Goal: Task Accomplishment & Management: Complete application form

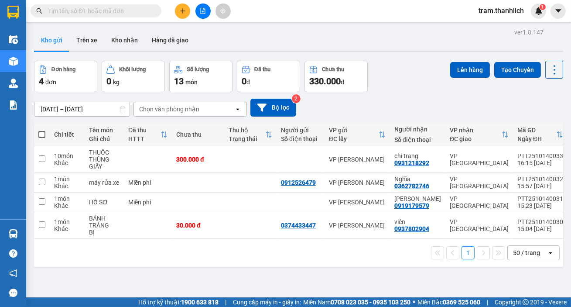
click at [114, 12] on input "text" at bounding box center [99, 11] width 103 height 10
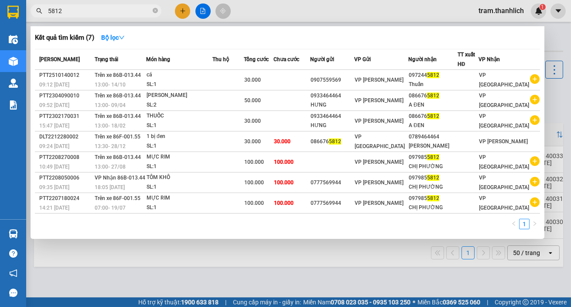
type input "5812"
click at [154, 14] on span at bounding box center [155, 11] width 5 height 8
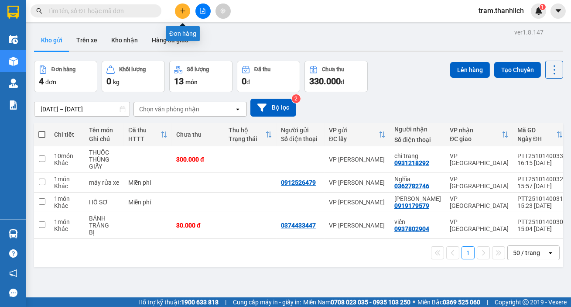
click at [181, 12] on icon "plus" at bounding box center [183, 11] width 6 height 6
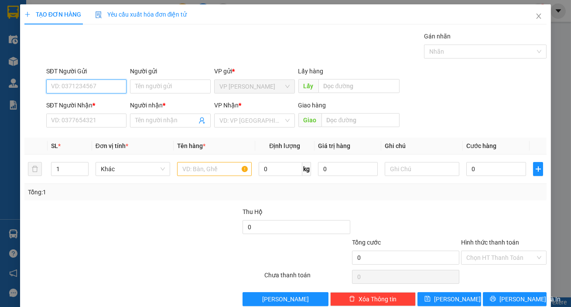
click at [85, 82] on input "SĐT Người Gửi" at bounding box center [86, 86] width 81 height 14
type input "0945568006"
click at [92, 100] on div "0945568006 - A LONG" at bounding box center [85, 104] width 69 height 10
type input "A LONG"
type input "0357535175"
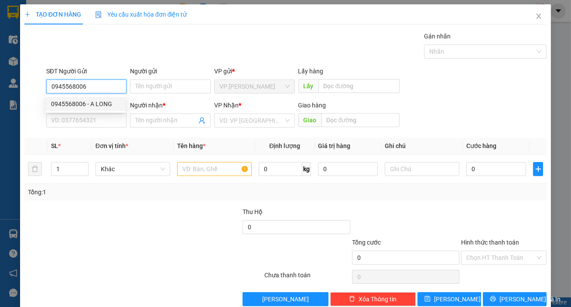
type input "cơ"
type input "GIAO 30 THÔNG THIÊN HỌC"
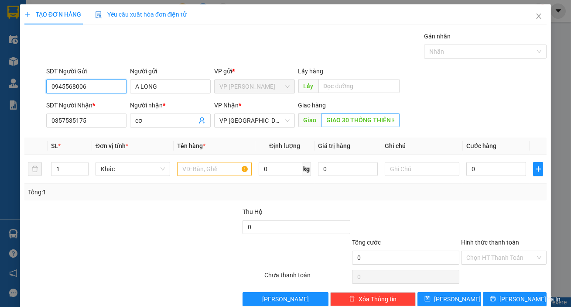
type input "0945568006"
click at [392, 119] on input "GIAO 30 THÔNG THIÊN HỌC" at bounding box center [360, 120] width 79 height 14
drag, startPoint x: 388, startPoint y: 117, endPoint x: 414, endPoint y: 121, distance: 26.5
click at [414, 121] on div "SĐT Người Nhận * 0357535175 Người nhận * cơ VP Nhận * VP Đà Lạt Giao hàng Giao …" at bounding box center [296, 115] width 504 height 31
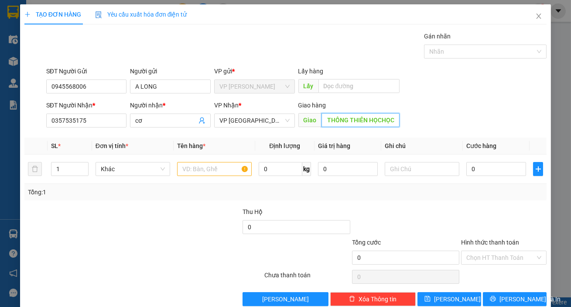
type input "GIAO 30 THÔNG THIÊN HỌC"
click at [218, 164] on input "text" at bounding box center [214, 169] width 75 height 14
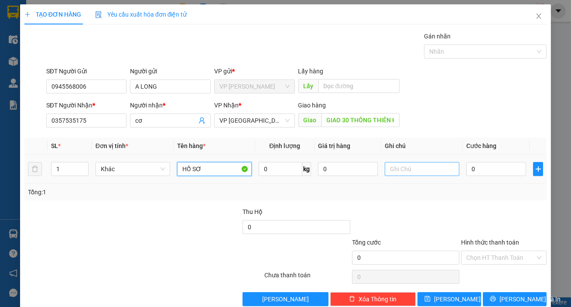
type input "HỒ SƠ"
click at [427, 171] on input "text" at bounding box center [422, 169] width 75 height 14
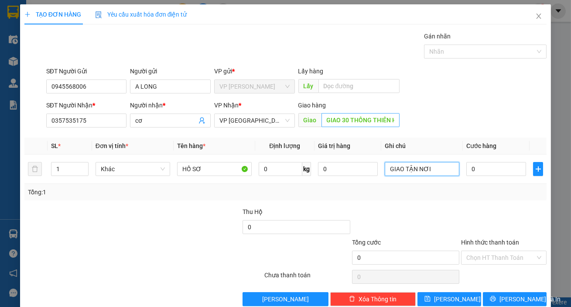
type input "GIAO TẬN NƠI"
click at [340, 119] on input "GIAO 30 THÔNG THIÊN HỌC" at bounding box center [360, 120] width 79 height 14
click at [341, 119] on input "GIAO 30 THÔNG THIÊN HỌC" at bounding box center [360, 120] width 79 height 14
click at [338, 116] on input "GIAO 30 THÔNG THIÊN HỌC" at bounding box center [360, 120] width 79 height 14
type input "30 THÔNG THIÊN HỌC"
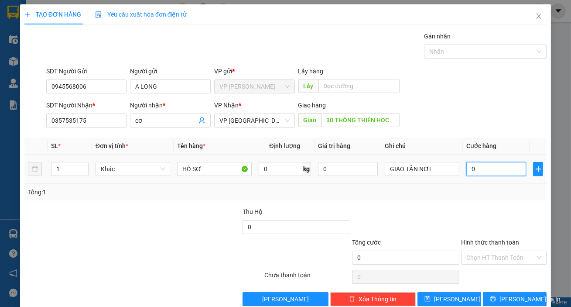
click at [506, 170] on input "0" at bounding box center [496, 169] width 60 height 14
type input "5"
type input "50"
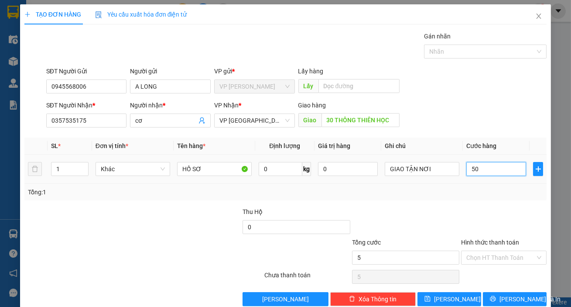
type input "50"
type input "500"
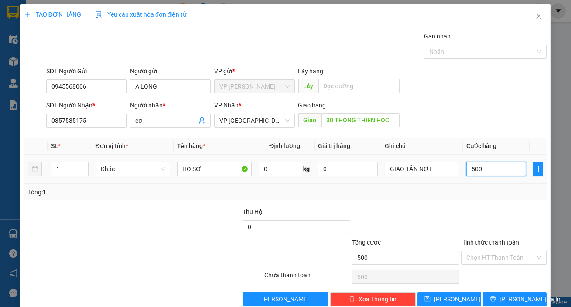
type input "5.000"
type input "50.000"
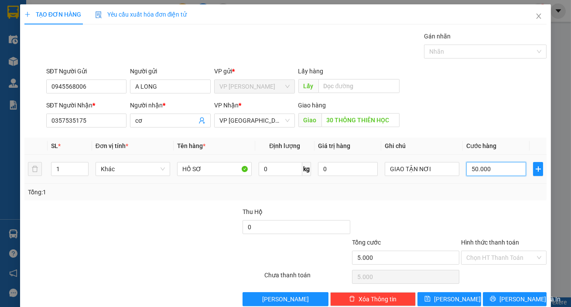
type input "50.000"
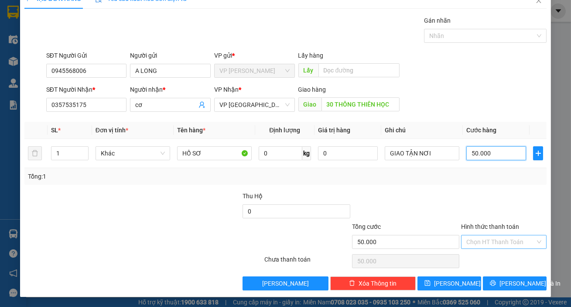
type input "50.000"
drag, startPoint x: 493, startPoint y: 240, endPoint x: 499, endPoint y: 247, distance: 9.3
click at [495, 241] on input "Hình thức thanh toán" at bounding box center [500, 241] width 69 height 13
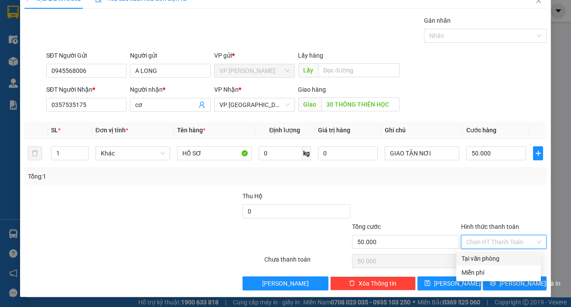
drag, startPoint x: 505, startPoint y: 257, endPoint x: 507, endPoint y: 263, distance: 5.9
click at [505, 258] on div "Tại văn phòng" at bounding box center [498, 258] width 74 height 10
type input "0"
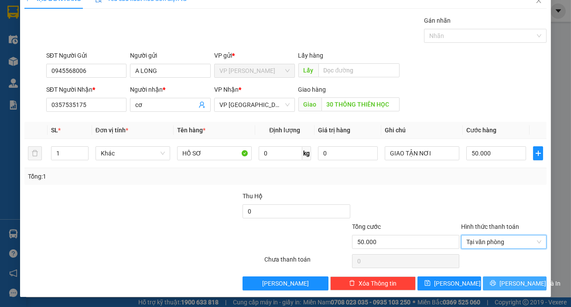
click at [519, 286] on span "[PERSON_NAME] và In" at bounding box center [529, 283] width 61 height 10
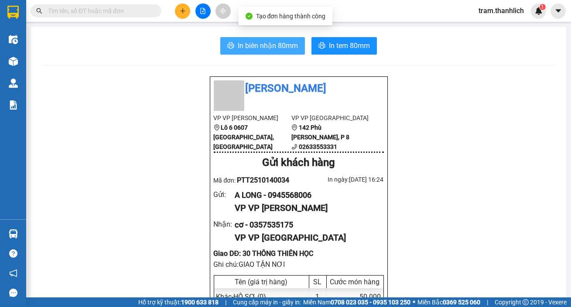
click at [255, 44] on span "In biên nhận 80mm" at bounding box center [268, 45] width 60 height 11
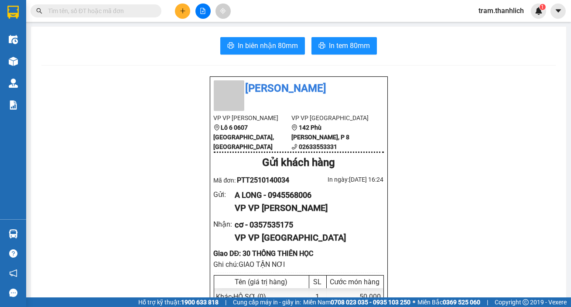
click at [339, 47] on span "In tem 80mm" at bounding box center [349, 45] width 41 height 11
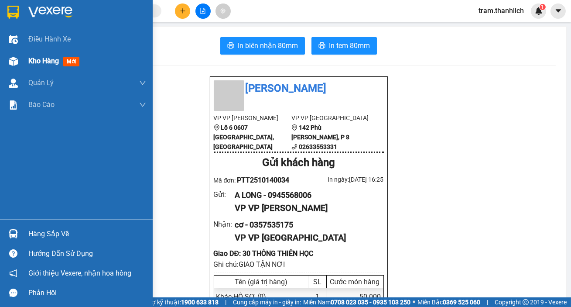
click at [36, 67] on div "Kho hàng mới" at bounding box center [87, 61] width 118 height 22
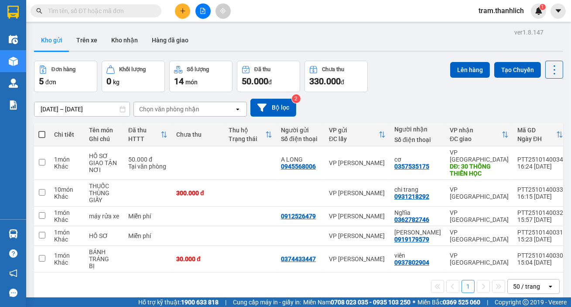
click at [186, 14] on button at bounding box center [182, 10] width 15 height 15
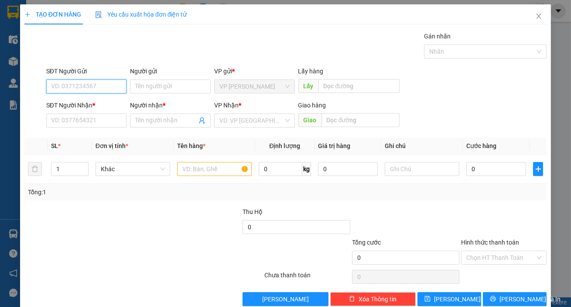
click at [87, 83] on input "SĐT Người Gửi" at bounding box center [86, 86] width 81 height 14
type input "0937929858"
click at [87, 103] on div "0937929858" at bounding box center [85, 104] width 69 height 10
type input "0357535175"
type input "cơ"
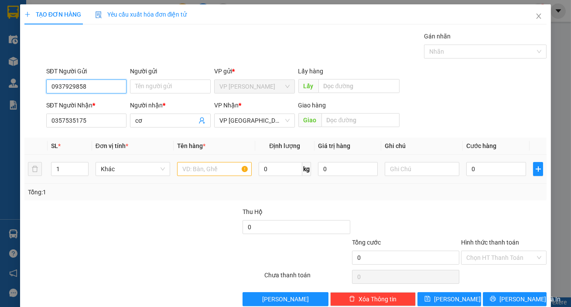
type input "0937929858"
click at [195, 171] on input "text" at bounding box center [214, 169] width 75 height 14
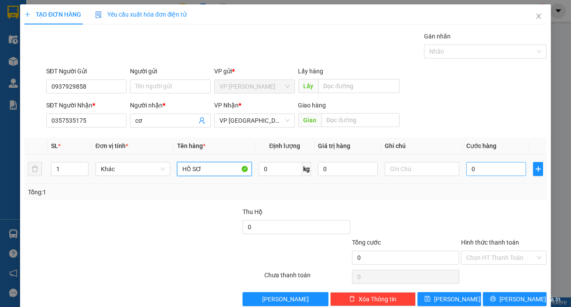
type input "HỒ SƠ"
click at [476, 170] on input "0" at bounding box center [496, 169] width 60 height 14
type input "3"
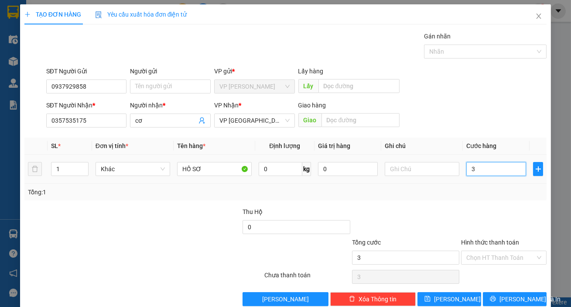
type input "30"
type input "300"
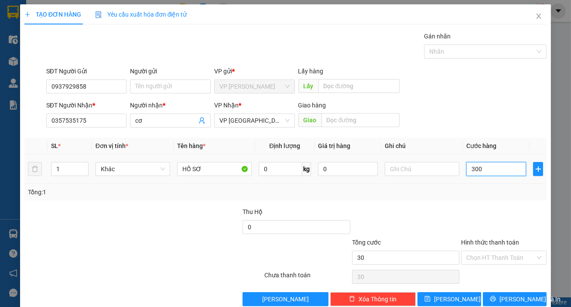
type input "300"
type input "3.000"
type input "30.000"
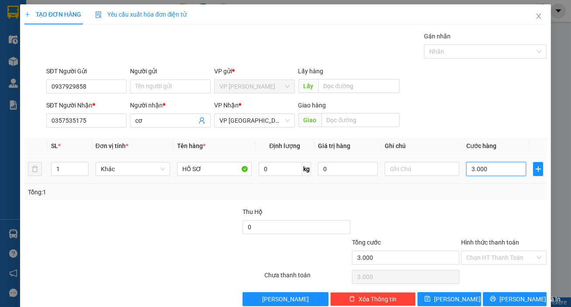
type input "30.000"
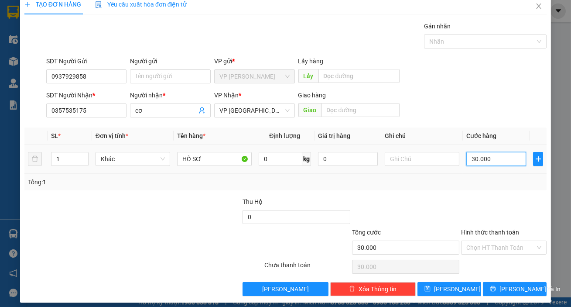
scroll to position [16, 0]
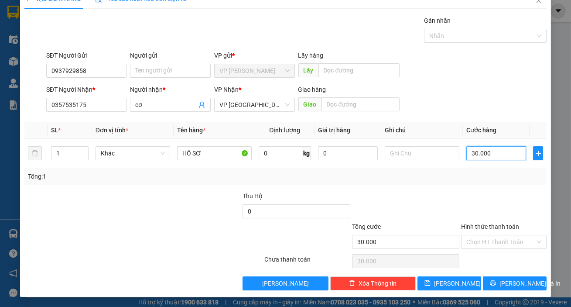
type input "30.000"
drag, startPoint x: 480, startPoint y: 233, endPoint x: 480, endPoint y: 240, distance: 7.0
click at [480, 236] on div "Hình thức thanh toán Chọn HT Thanh Toán" at bounding box center [503, 237] width 85 height 31
click at [480, 240] on input "Hình thức thanh toán" at bounding box center [500, 241] width 69 height 13
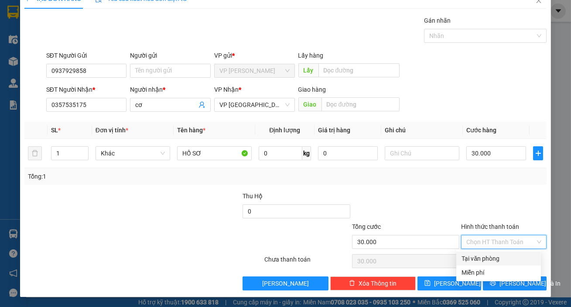
click at [484, 258] on div "Tại văn phòng" at bounding box center [498, 258] width 74 height 10
type input "0"
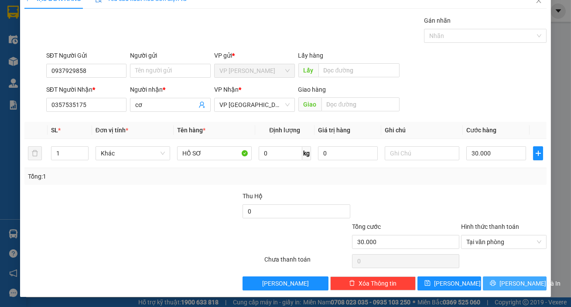
click at [505, 286] on span "[PERSON_NAME] và In" at bounding box center [529, 283] width 61 height 10
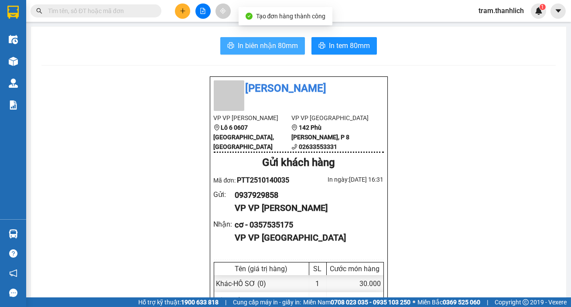
click at [253, 48] on span "In biên nhận 80mm" at bounding box center [268, 45] width 60 height 11
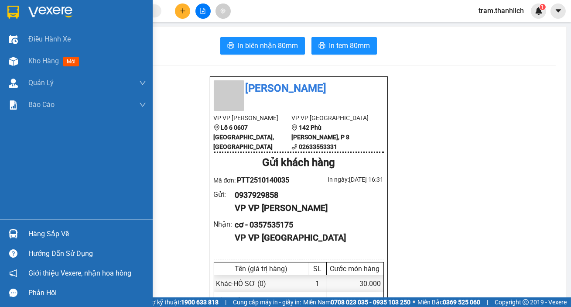
click at [17, 56] on div at bounding box center [13, 61] width 15 height 15
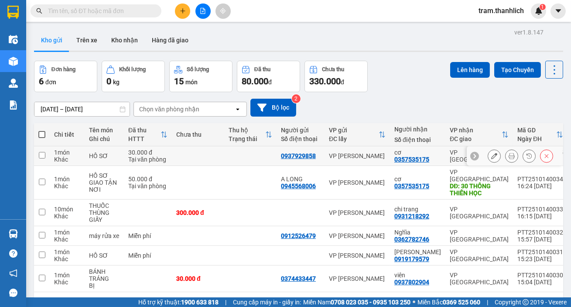
click at [507, 159] on button at bounding box center [511, 155] width 12 height 15
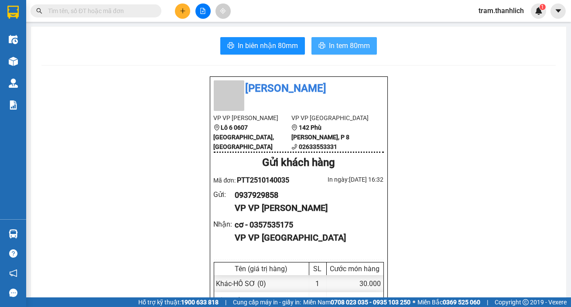
click at [338, 44] on span "In tem 80mm" at bounding box center [349, 45] width 41 height 11
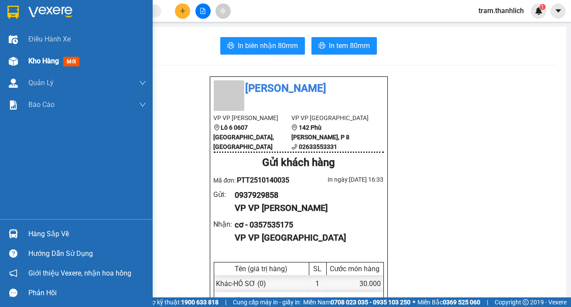
click at [14, 58] on img at bounding box center [13, 61] width 9 height 9
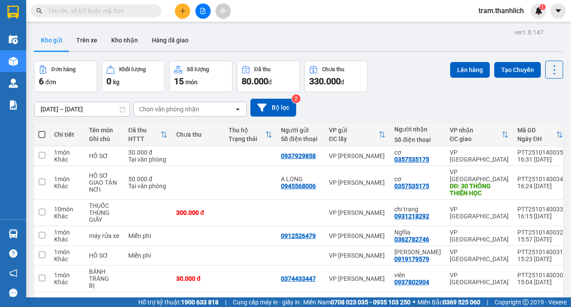
click at [183, 13] on icon "plus" at bounding box center [183, 11] width 6 height 6
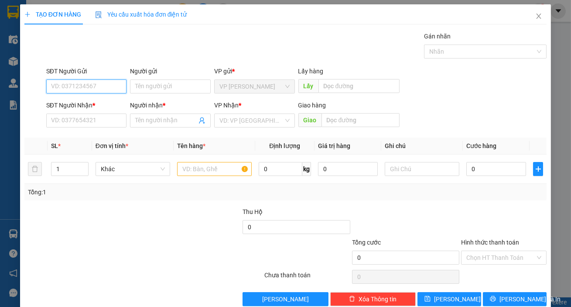
click at [63, 89] on input "SĐT Người Gửi" at bounding box center [86, 86] width 81 height 14
type input "0913369724"
click at [63, 126] on input "SĐT Người Nhận *" at bounding box center [86, 120] width 81 height 14
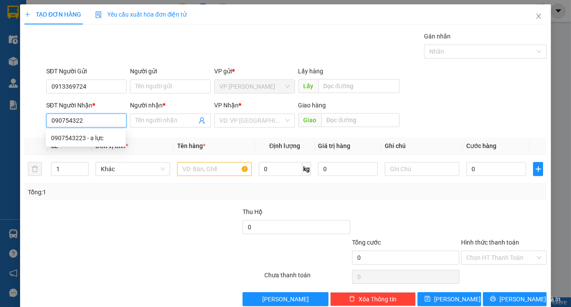
type input "0907543223"
click at [74, 135] on div "0907543223 - a lực" at bounding box center [85, 138] width 69 height 10
type input "a lực"
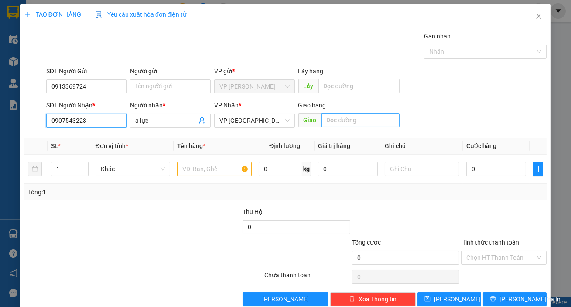
type input "0907543223"
click at [328, 120] on input "text" at bounding box center [360, 120] width 79 height 14
type input "39-41 [PERSON_NAME]"
click at [208, 174] on input "text" at bounding box center [214, 169] width 75 height 14
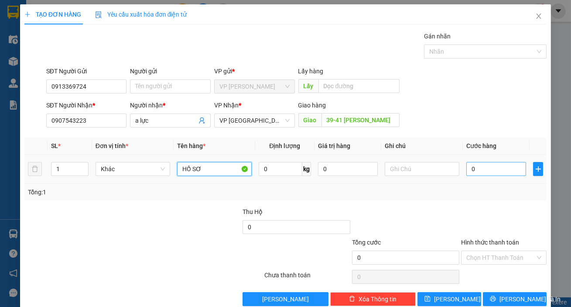
type input "HỒ SƠ"
click at [473, 171] on input "0" at bounding box center [496, 169] width 60 height 14
type input "5"
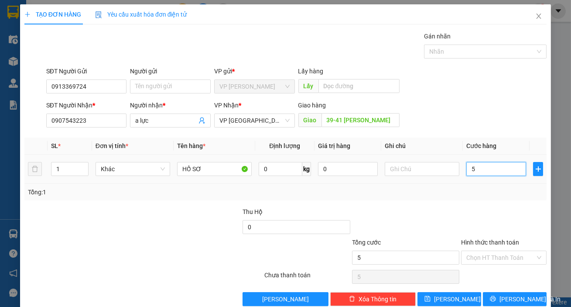
type input "50"
type input "500"
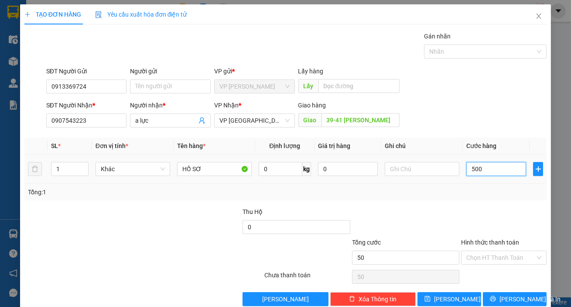
type input "500"
type input "5.000"
type input "50.000"
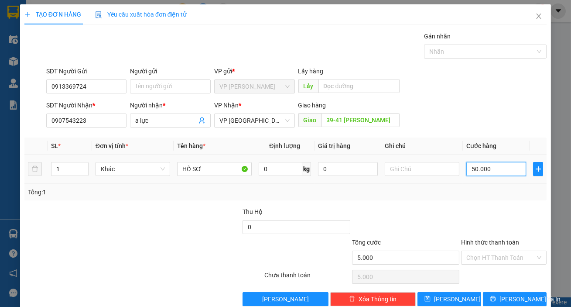
type input "50.000"
click at [430, 172] on input "text" at bounding box center [422, 169] width 75 height 14
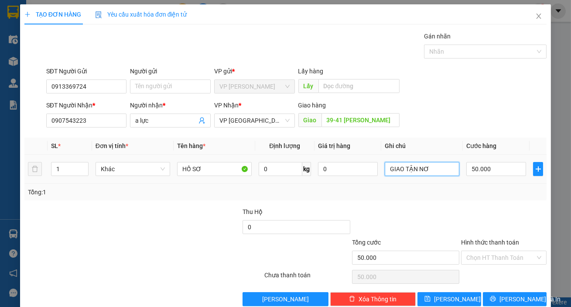
type input "GIAO TẬN NƠI"
click at [506, 251] on input "Hình thức thanh toán" at bounding box center [500, 257] width 69 height 13
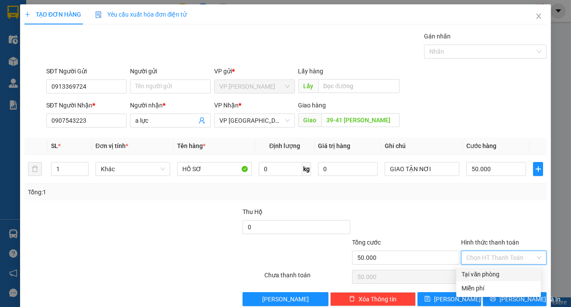
click at [501, 269] on div "Tại văn phòng" at bounding box center [498, 274] width 74 height 10
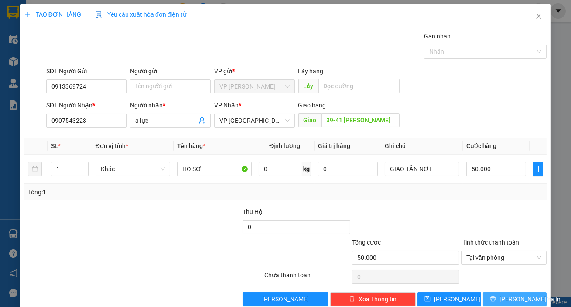
click at [506, 292] on button "[PERSON_NAME] và In" at bounding box center [515, 299] width 64 height 14
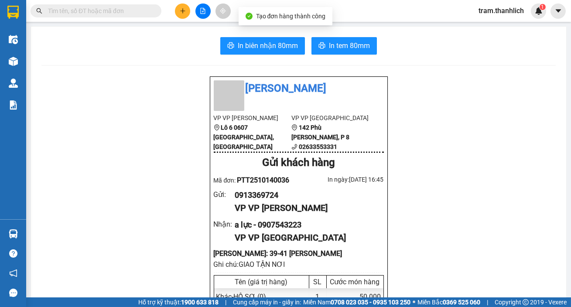
click at [266, 47] on span "In biên nhận 80mm" at bounding box center [268, 45] width 60 height 11
click at [345, 48] on span "In tem 80mm" at bounding box center [349, 45] width 41 height 11
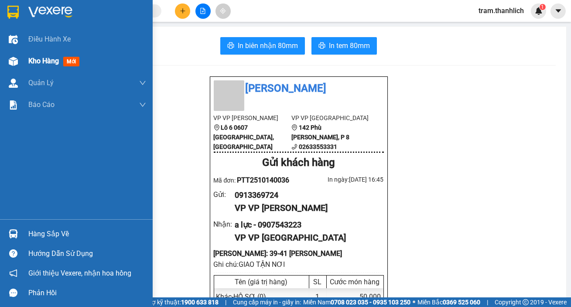
click at [22, 65] on div "Kho hàng mới" at bounding box center [76, 61] width 153 height 22
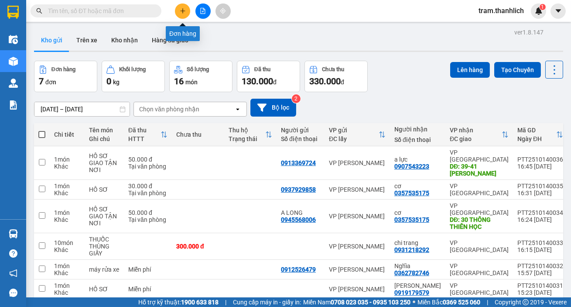
click at [188, 13] on button at bounding box center [182, 10] width 15 height 15
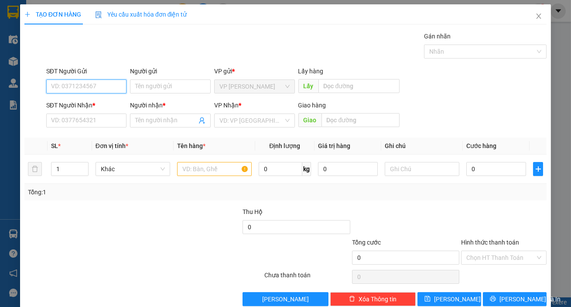
click at [100, 80] on input "SĐT Người Gửi" at bounding box center [86, 86] width 81 height 14
click at [94, 106] on div "0917738368 - Thành" at bounding box center [85, 104] width 69 height 10
type input "0917738368"
type input "Thành"
type input "0946918089"
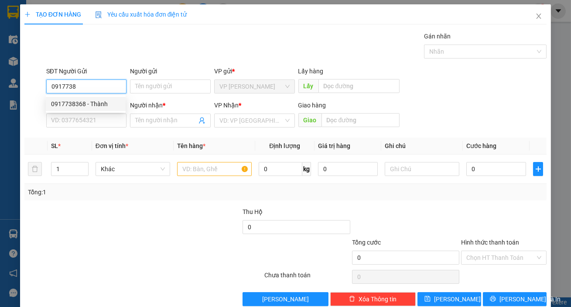
type input "thoại"
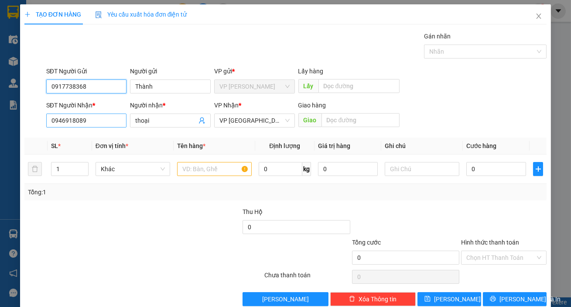
type input "0917738368"
click at [106, 124] on input "0946918089" at bounding box center [86, 120] width 81 height 14
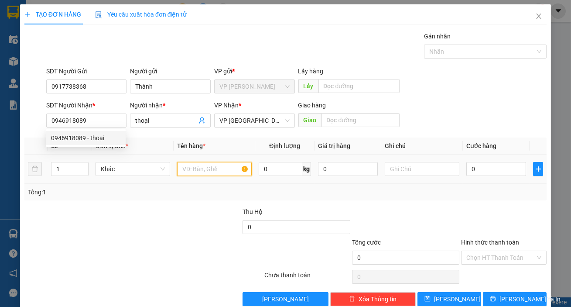
click at [191, 169] on input "text" at bounding box center [214, 169] width 75 height 14
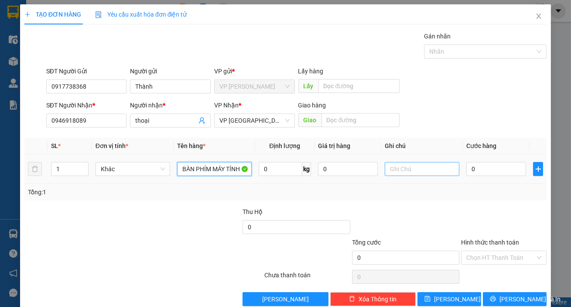
type input "BÀN PHÍM MÁY TÍNH"
click at [395, 174] on input "text" at bounding box center [422, 169] width 75 height 14
type input "BỊ ĐEN"
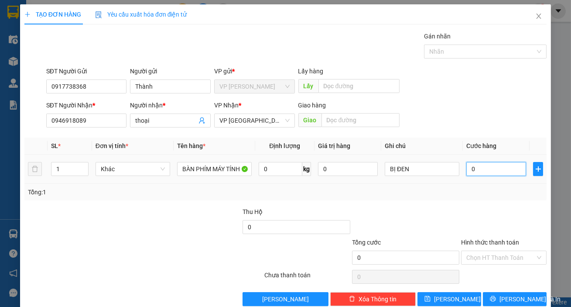
click at [503, 169] on input "0" at bounding box center [496, 169] width 60 height 14
type input "3"
click at [511, 251] on input "Hình thức thanh toán" at bounding box center [500, 257] width 69 height 13
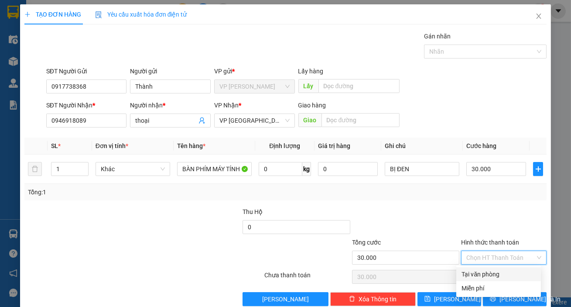
click at [508, 269] on div "Tại văn phòng" at bounding box center [498, 274] width 74 height 10
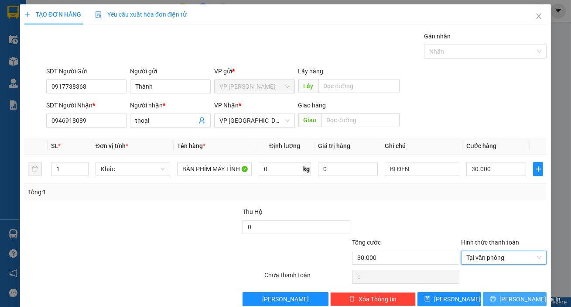
click at [512, 294] on span "[PERSON_NAME] và In" at bounding box center [529, 299] width 61 height 10
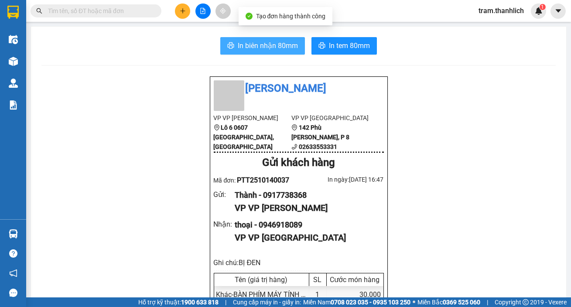
click at [258, 42] on span "In biên nhận 80mm" at bounding box center [268, 45] width 60 height 11
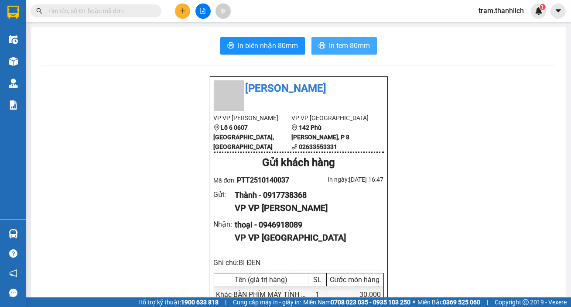
click at [324, 40] on button "In tem 80mm" at bounding box center [343, 45] width 65 height 17
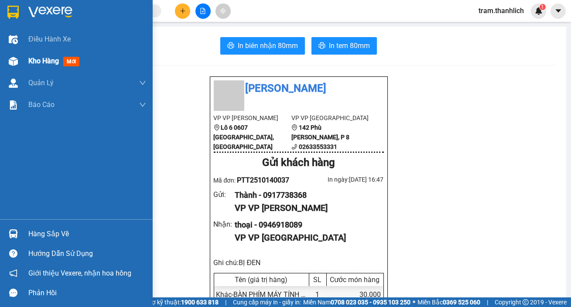
click at [10, 61] on img at bounding box center [13, 61] width 9 height 9
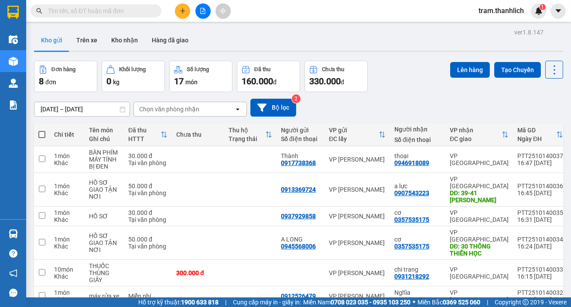
click at [181, 12] on icon "plus" at bounding box center [183, 11] width 6 height 6
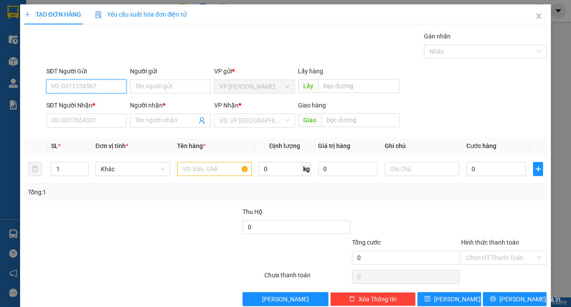
click at [89, 81] on input "SĐT Người Gửi" at bounding box center [86, 86] width 81 height 14
click at [79, 88] on input "0816666277" at bounding box center [86, 86] width 81 height 14
type input "0816666247"
click at [86, 104] on div "0816666247" at bounding box center [85, 104] width 69 height 10
type input "0947947957"
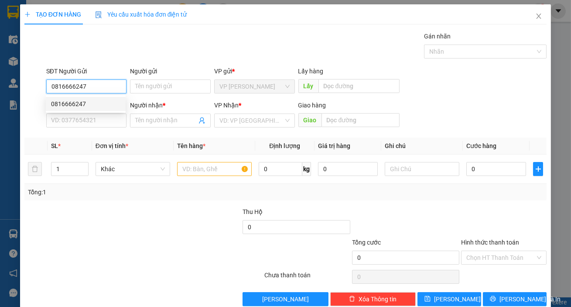
type input "NPP T MOBILE"
type input "BUÔN MÊ THUỘC"
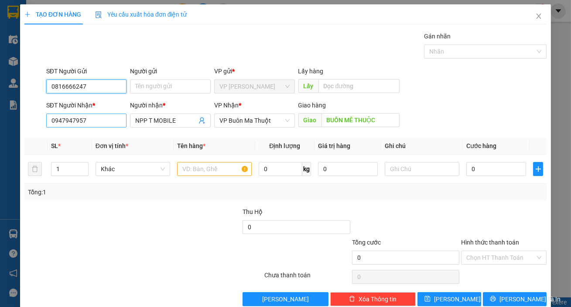
type input "0816666247"
click at [106, 125] on input "0947947957" at bounding box center [86, 120] width 81 height 14
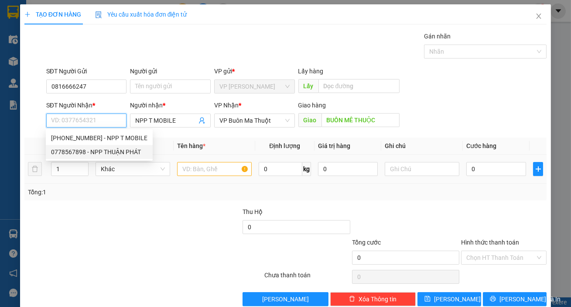
drag, startPoint x: 106, startPoint y: 149, endPoint x: 120, endPoint y: 160, distance: 18.3
click at [106, 150] on div "0778567898 - NPP THUẬN PHÁT" at bounding box center [99, 152] width 96 height 10
type input "0778567898"
type input "NPP THUẬN PHÁT"
type input "[PERSON_NAME]"
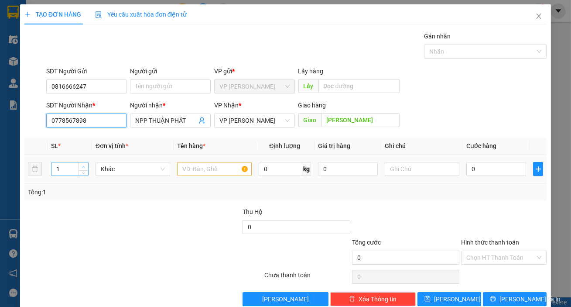
type input "0778567898"
click at [79, 164] on span "Increase Value" at bounding box center [84, 166] width 10 height 8
type input "2"
click at [198, 167] on input "text" at bounding box center [214, 169] width 75 height 14
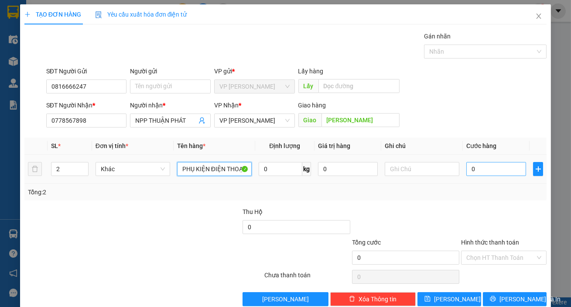
type input "PHỤ KIỆN ĐIỆN THOẠI"
click at [492, 172] on input "0" at bounding box center [496, 169] width 60 height 14
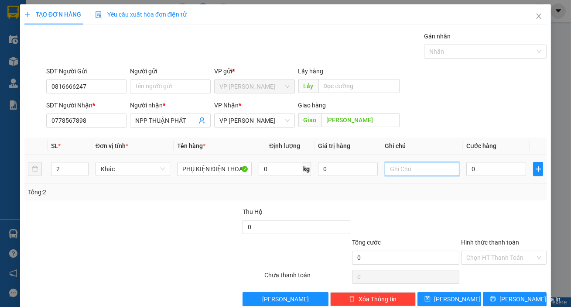
click at [401, 170] on input "text" at bounding box center [422, 169] width 75 height 14
type input "THÙNG GIẤY (DỄ VỠ)"
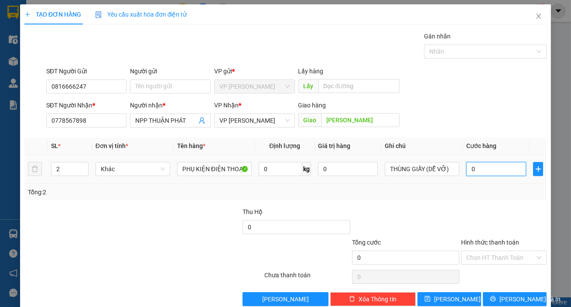
click at [473, 169] on input "0" at bounding box center [496, 169] width 60 height 14
type input "1"
type input "16"
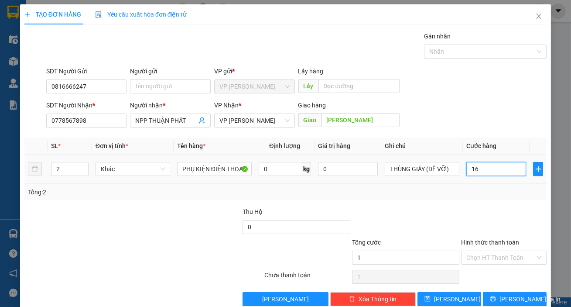
type input "16"
type input "160"
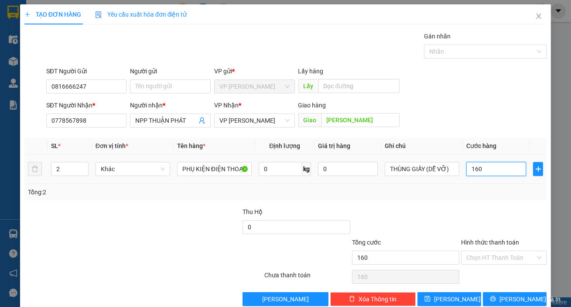
type input "1.600"
type input "16.000"
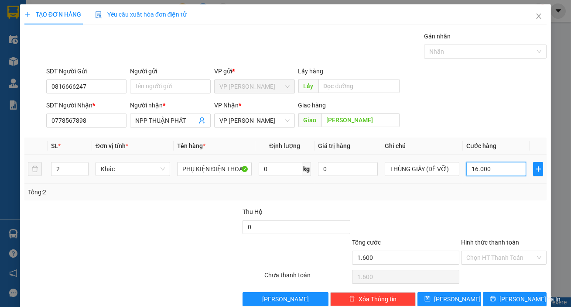
type input "16.000"
type input "160.000"
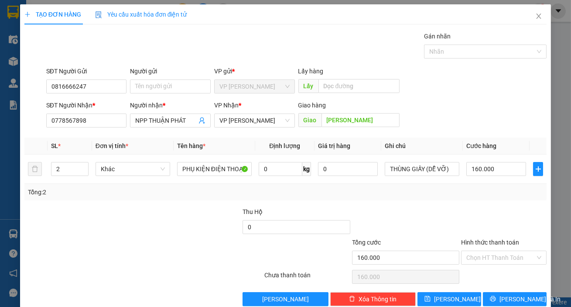
click at [492, 212] on div at bounding box center [503, 222] width 87 height 31
click at [510, 292] on button "[PERSON_NAME] và In" at bounding box center [515, 299] width 64 height 14
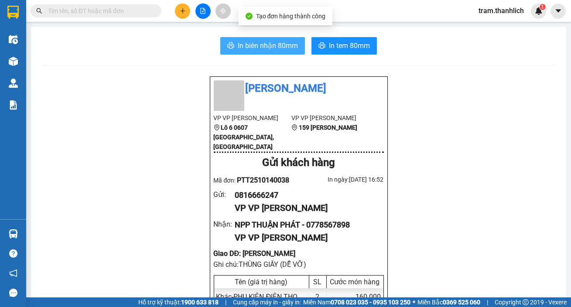
click at [248, 43] on span "In biên nhận 80mm" at bounding box center [268, 45] width 60 height 11
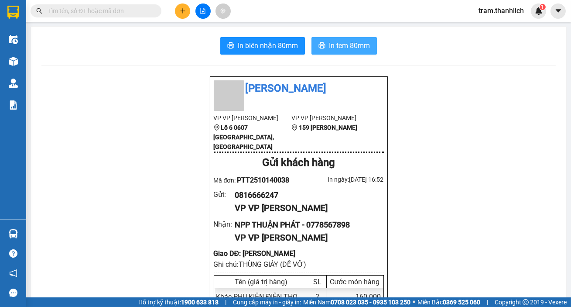
click at [338, 48] on span "In tem 80mm" at bounding box center [349, 45] width 41 height 11
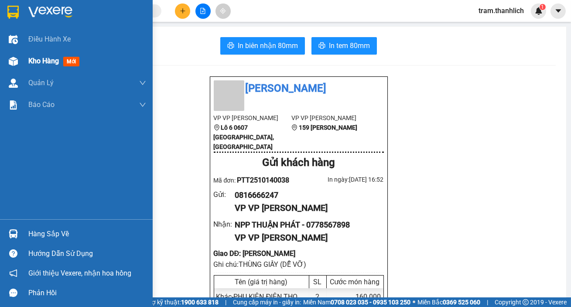
click at [48, 58] on span "Kho hàng" at bounding box center [43, 61] width 31 height 8
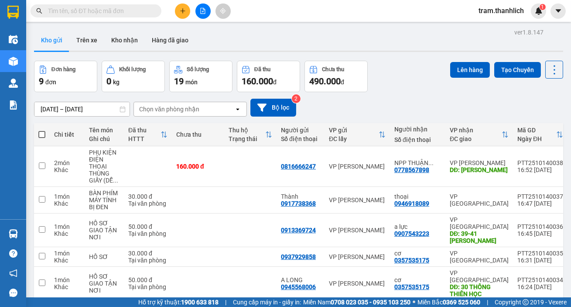
click at [183, 9] on icon "plus" at bounding box center [183, 11] width 6 height 6
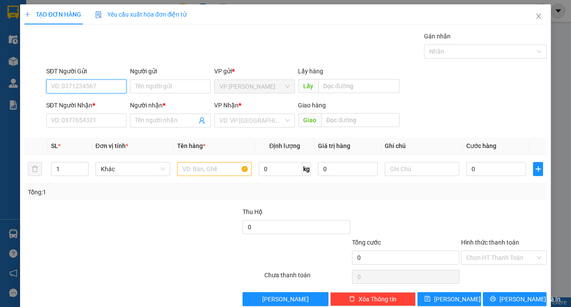
click at [61, 81] on input "SĐT Người Gửi" at bounding box center [86, 86] width 81 height 14
click at [99, 106] on div "0919003455 - chị phước 14.10" at bounding box center [92, 104] width 83 height 10
type input "0919003455"
type input "chị phước 14.10"
type input "0388888462"
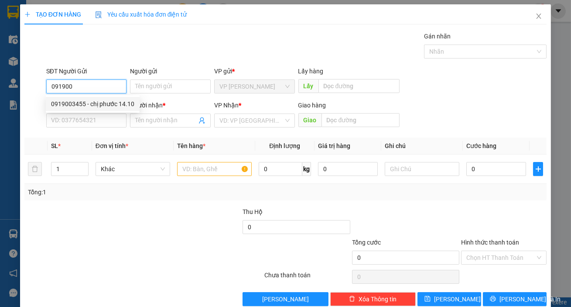
type input "anh long"
type input "0919003455"
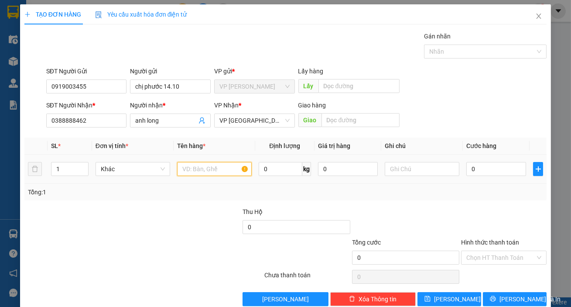
click at [191, 170] on input "text" at bounding box center [214, 169] width 75 height 14
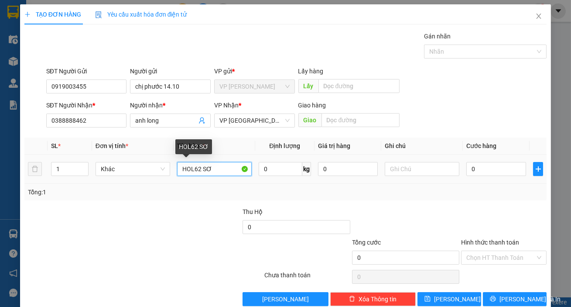
click at [198, 166] on input "HOL62 SƠ" at bounding box center [214, 169] width 75 height 14
type input "HỒ SƠ"
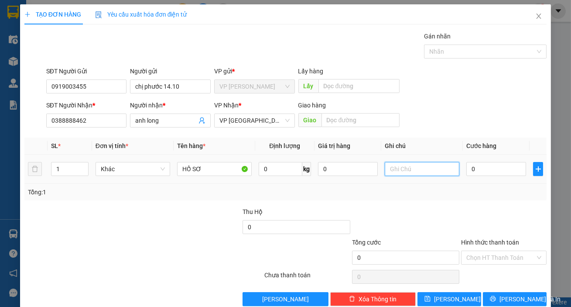
click at [403, 167] on input "text" at bounding box center [422, 169] width 75 height 14
type input "CÔNG NỢ"
click at [471, 166] on input "0" at bounding box center [496, 169] width 60 height 14
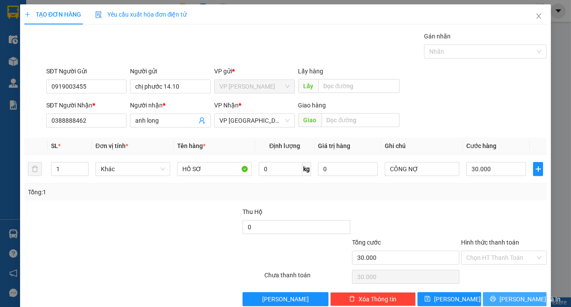
click at [510, 294] on span "[PERSON_NAME] và In" at bounding box center [529, 299] width 61 height 10
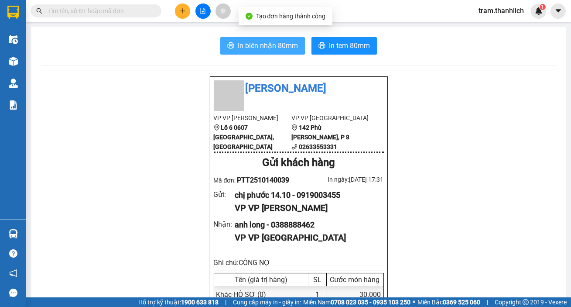
click at [263, 50] on span "In biên nhận 80mm" at bounding box center [268, 45] width 60 height 11
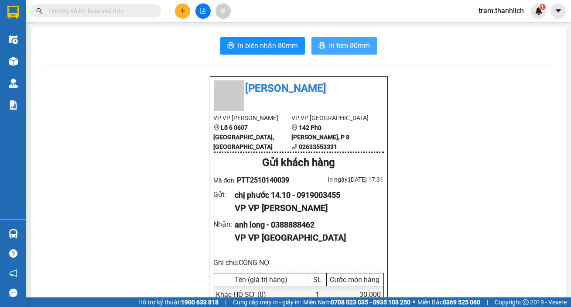
click at [343, 47] on span "In tem 80mm" at bounding box center [349, 45] width 41 height 11
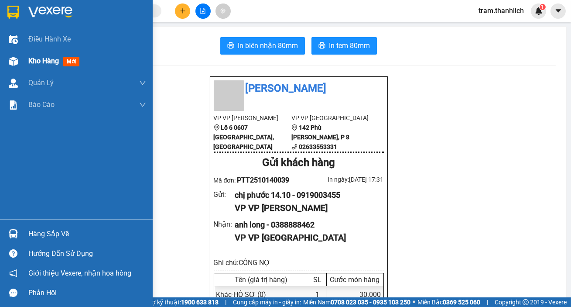
click at [31, 60] on span "Kho hàng" at bounding box center [43, 61] width 31 height 8
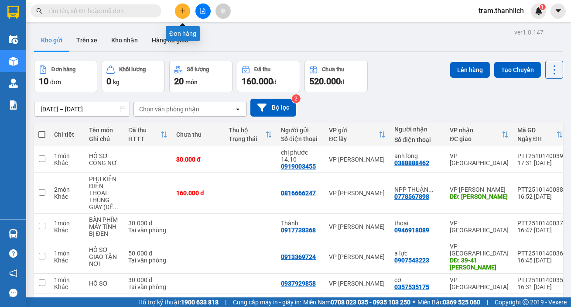
click at [179, 14] on button at bounding box center [182, 10] width 15 height 15
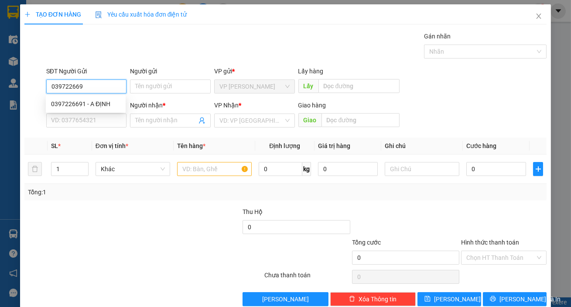
type input "0397226691"
click at [101, 106] on div "0397226691 - A ĐỊNH" at bounding box center [85, 104] width 69 height 10
type input "A ĐỊNH"
type input "0852969968"
type input "SƯƠNG"
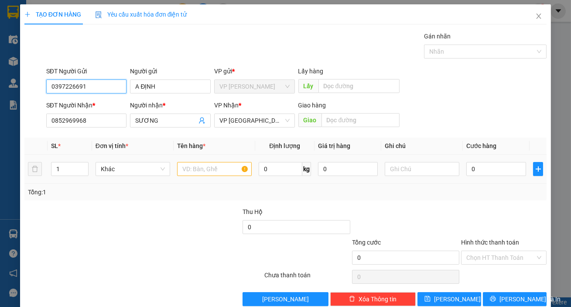
type input "0397226691"
click at [196, 171] on input "text" at bounding box center [214, 169] width 75 height 14
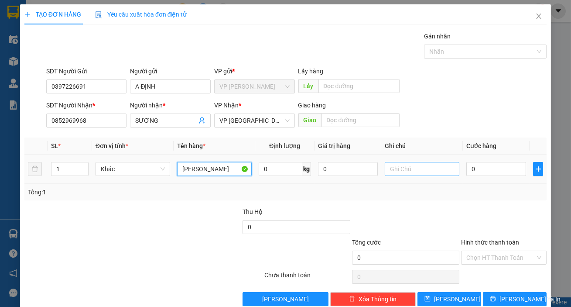
type input "[PERSON_NAME]"
click at [430, 167] on input "text" at bounding box center [422, 169] width 75 height 14
type input "KI"
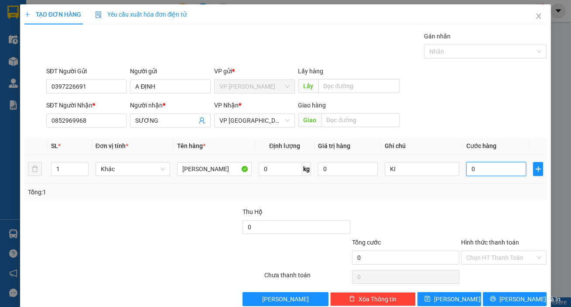
click at [481, 170] on input "0" at bounding box center [496, 169] width 60 height 14
click at [473, 260] on input "Hình thức thanh toán" at bounding box center [500, 257] width 69 height 13
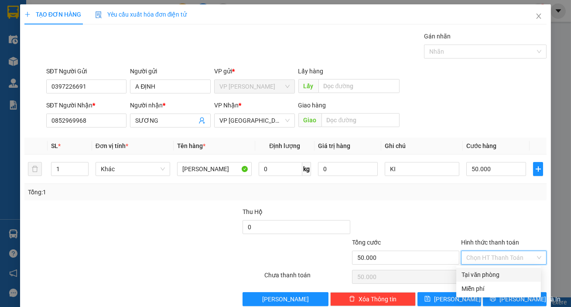
click at [481, 275] on div "Tại văn phòng" at bounding box center [498, 275] width 74 height 10
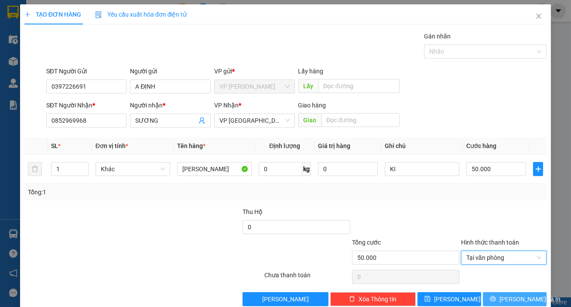
click at [493, 295] on icon "printer" at bounding box center [493, 298] width 6 height 6
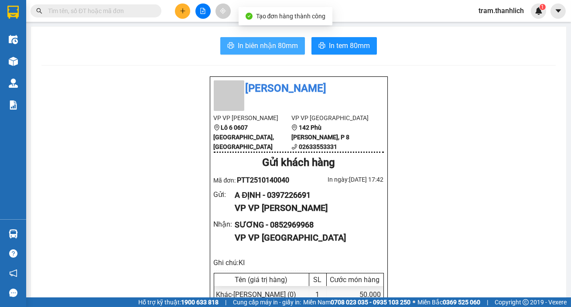
click at [268, 51] on span "In biên nhận 80mm" at bounding box center [268, 45] width 60 height 11
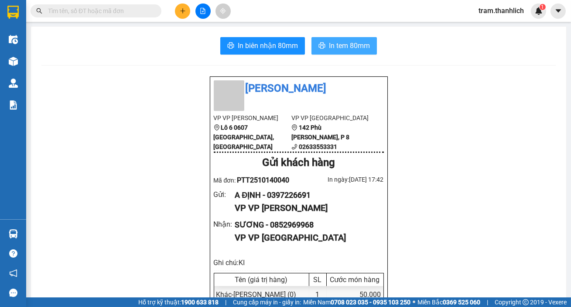
click at [359, 48] on span "In tem 80mm" at bounding box center [349, 45] width 41 height 11
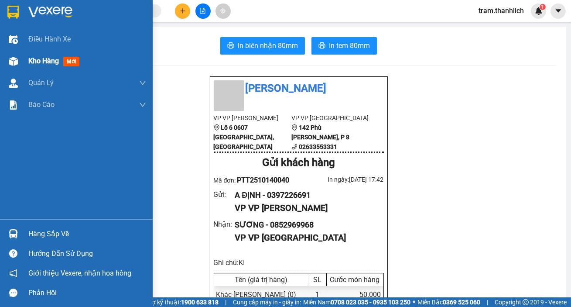
click at [15, 62] on img at bounding box center [13, 61] width 9 height 9
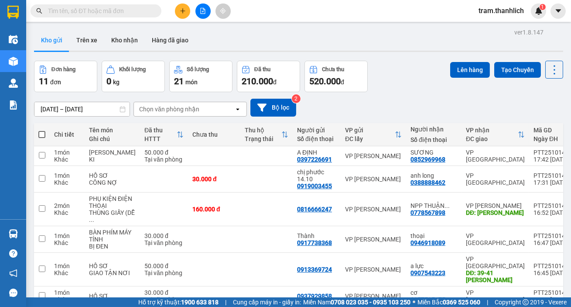
click at [183, 10] on icon "plus" at bounding box center [182, 10] width 5 height 0
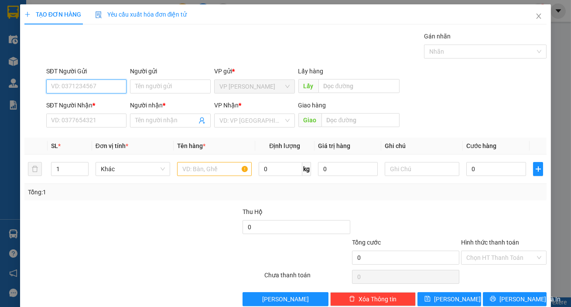
click at [78, 87] on input "SĐT Người Gửi" at bounding box center [86, 86] width 81 height 14
click at [94, 103] on div "0914532655" at bounding box center [85, 104] width 69 height 10
type input "0914532655"
type input "0378457623"
type input "CHÚ KHANG"
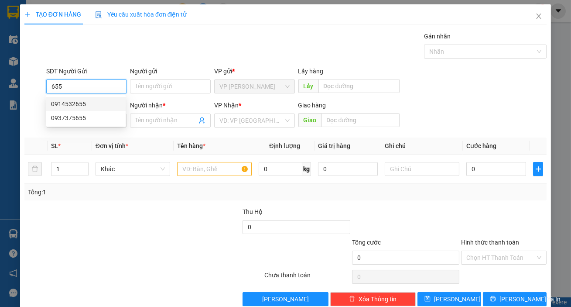
type input "NGA 3 CHUA"
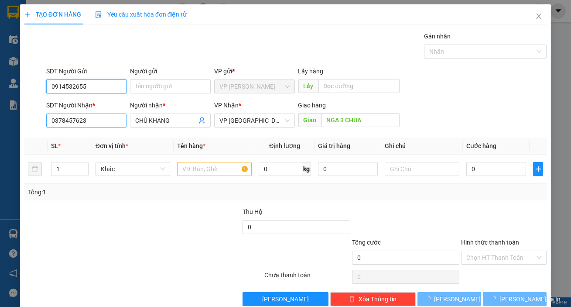
type input "0914532655"
click at [122, 120] on input "0378457623" at bounding box center [86, 120] width 81 height 14
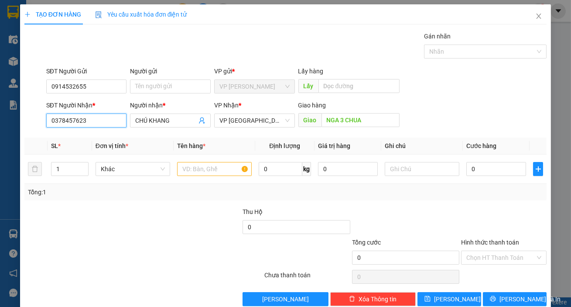
click at [122, 120] on input "0378457623" at bounding box center [86, 120] width 81 height 14
type input "0961282819"
click at [182, 122] on input "CHÚ KHANG" at bounding box center [165, 121] width 61 height 10
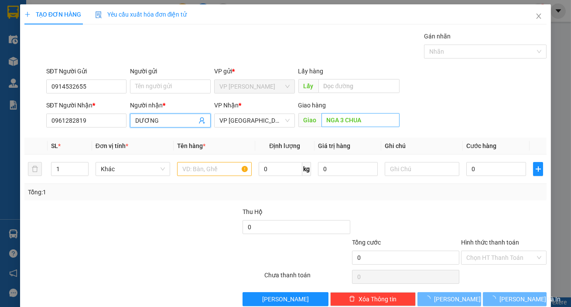
type input "DƯƠNG"
click at [361, 122] on input "NGA 3 CHUA" at bounding box center [360, 120] width 79 height 14
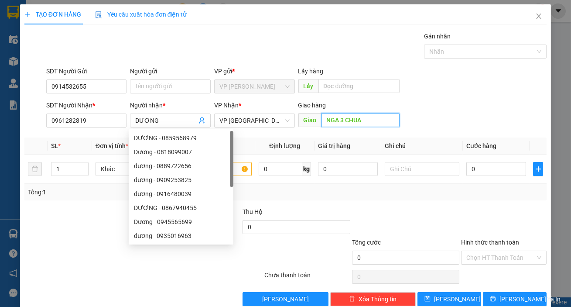
click at [362, 122] on input "NGA 3 CHUA" at bounding box center [360, 120] width 79 height 14
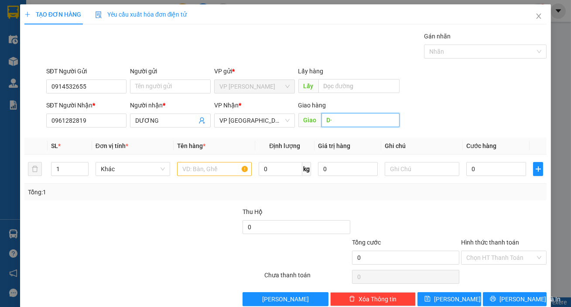
type input "D"
type input "[GEOGRAPHIC_DATA]"
click at [193, 174] on input "text" at bounding box center [214, 169] width 75 height 14
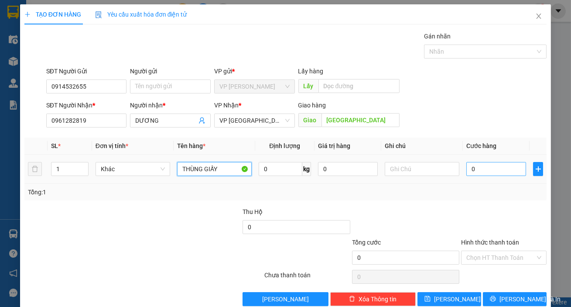
type input "THÙNG GIẤY"
click at [483, 174] on input "0" at bounding box center [496, 169] width 60 height 14
type input "4"
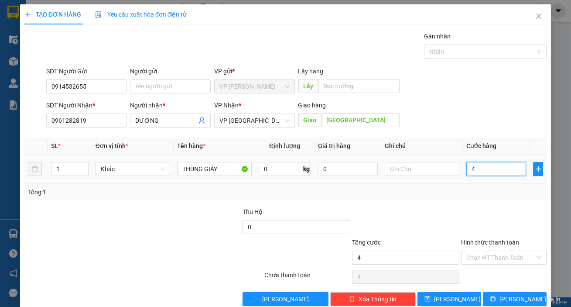
type input "40"
type input "400"
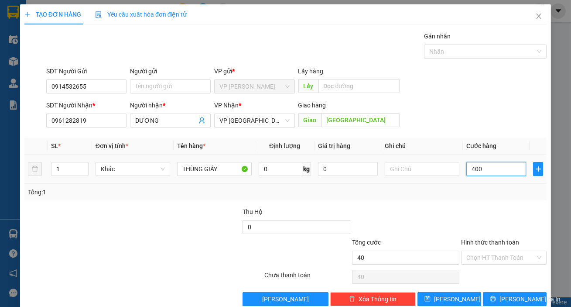
type input "400"
type input "4.000"
type input "40.000"
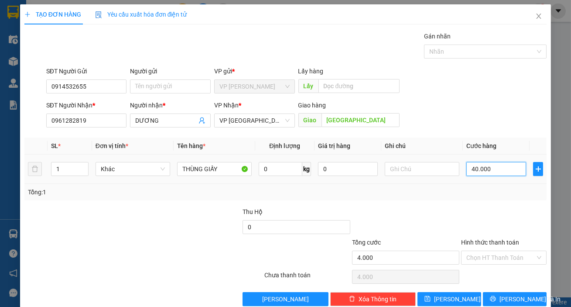
type input "40.000"
click at [162, 79] on input "Người gửi" at bounding box center [170, 86] width 81 height 14
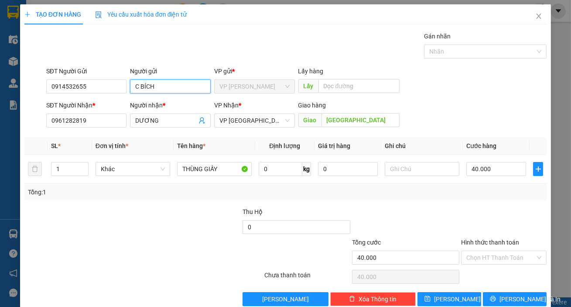
type input "C BÍCH"
click at [503, 294] on span "[PERSON_NAME] và In" at bounding box center [529, 299] width 61 height 10
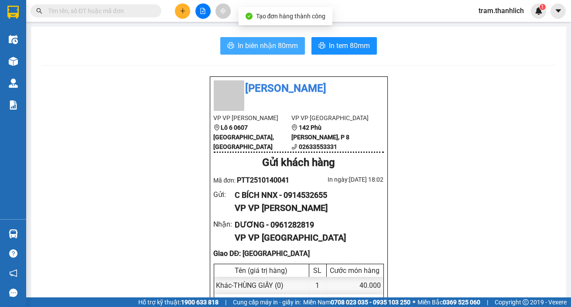
click at [262, 43] on span "In biên nhận 80mm" at bounding box center [268, 45] width 60 height 11
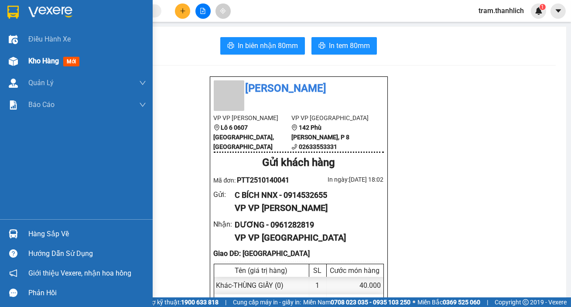
click at [14, 61] on img at bounding box center [13, 61] width 9 height 9
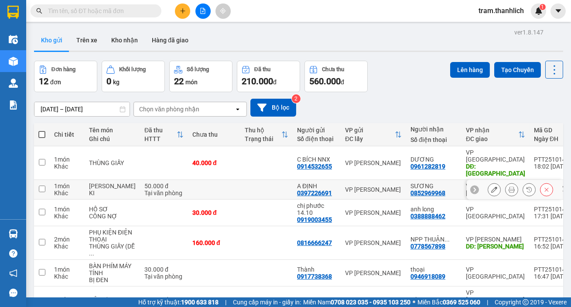
click at [232, 0] on html "Kết quả tìm kiếm ( 7 ) Bộ lọc Mã ĐH Trạng thái Món hàng Thu hộ Tổng cước Chưa c…" at bounding box center [285, 153] width 571 height 307
click at [277, 15] on div "Kết quả tìm kiếm ( 7 ) Bộ lọc Mã ĐH Trạng thái Món hàng Thu hộ Tổng cước Chưa c…" at bounding box center [285, 11] width 571 height 22
click at [181, 16] on button at bounding box center [182, 10] width 15 height 15
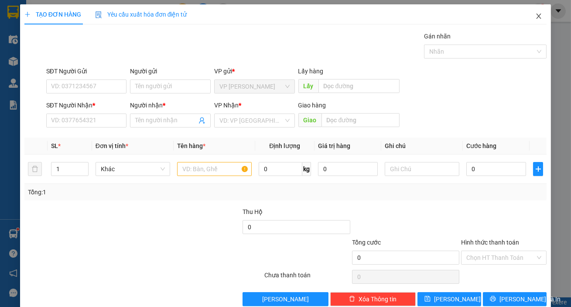
click at [535, 13] on icon "close" at bounding box center [538, 16] width 7 height 7
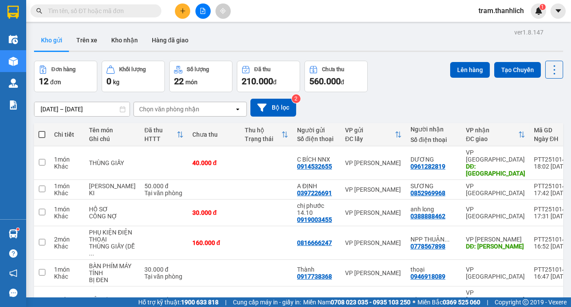
click at [185, 16] on button at bounding box center [182, 10] width 15 height 15
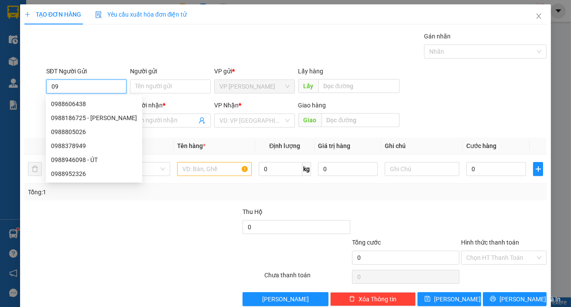
type input "0"
click at [262, 46] on div "Gói vận chuyển * Tiêu chuẩn Gán nhãn Nhãn" at bounding box center [296, 46] width 504 height 31
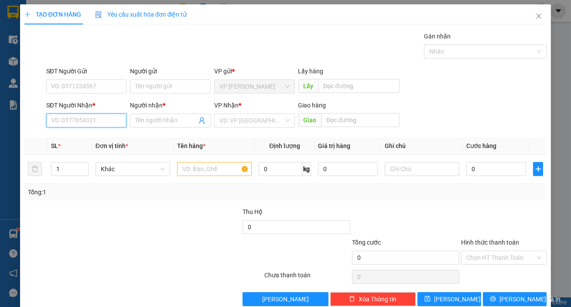
click at [81, 122] on input "SĐT Người Nhận *" at bounding box center [86, 120] width 81 height 14
type input "0988959597"
click at [83, 136] on div "0988959597 - [PERSON_NAME]" at bounding box center [94, 138] width 86 height 10
type input "[PERSON_NAME]"
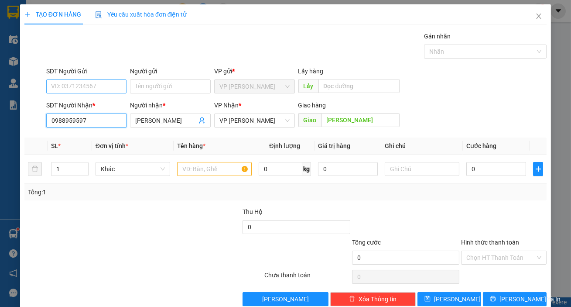
type input "0988959597"
click at [95, 90] on input "SĐT Người Gửi" at bounding box center [86, 86] width 81 height 14
click at [97, 109] on div "0855265450" at bounding box center [86, 104] width 80 height 14
type input "0855265450"
click at [207, 169] on input "text" at bounding box center [214, 169] width 75 height 14
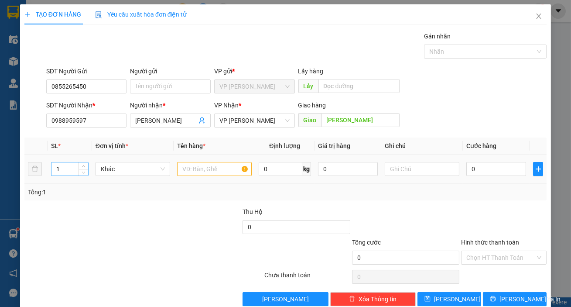
click at [65, 170] on input "1" at bounding box center [69, 168] width 37 height 13
type input "20"
click at [200, 168] on input "text" at bounding box center [214, 169] width 75 height 14
type input "NHỚT"
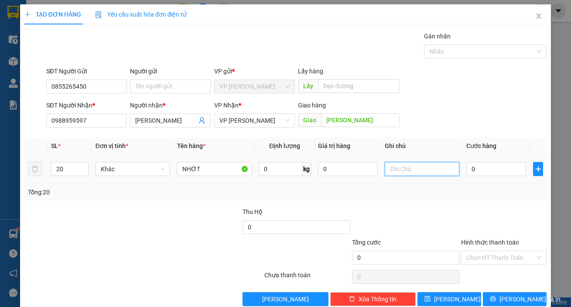
click at [418, 173] on input "text" at bounding box center [422, 169] width 75 height 14
type input "THÙNG GIẤY"
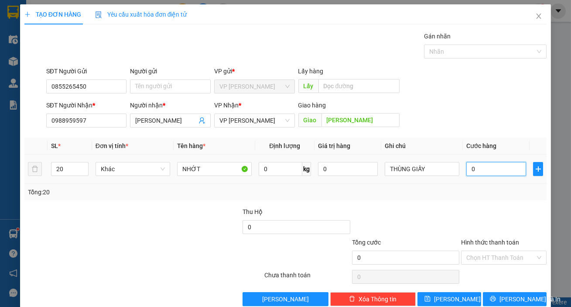
click at [477, 166] on input "0" at bounding box center [496, 169] width 60 height 14
type input "3"
type input "30"
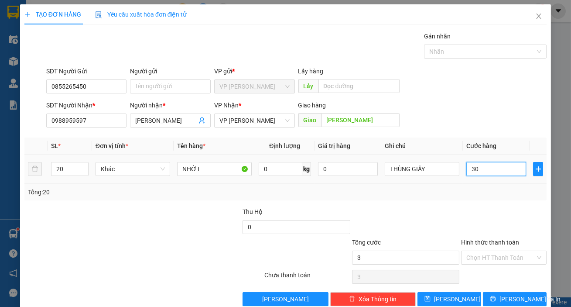
type input "30"
type input "300"
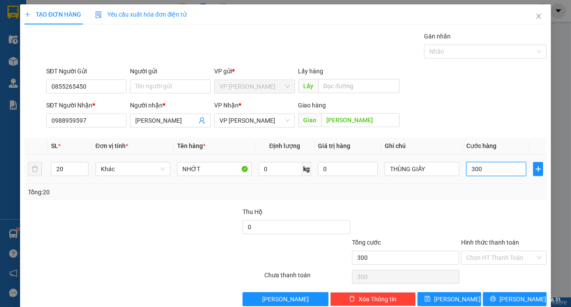
type input "3.000"
type input "30.000"
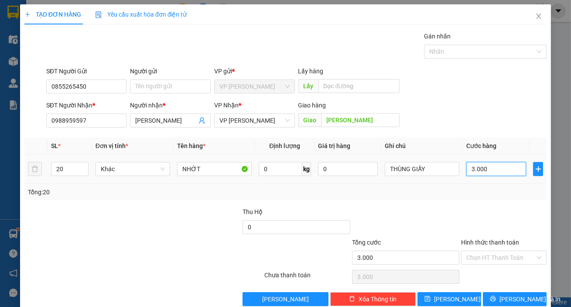
type input "30.000"
type input "300.000"
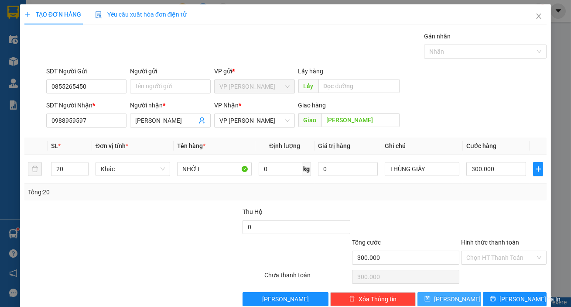
click at [463, 292] on button "[PERSON_NAME]" at bounding box center [449, 299] width 64 height 14
type input "1"
type input "0"
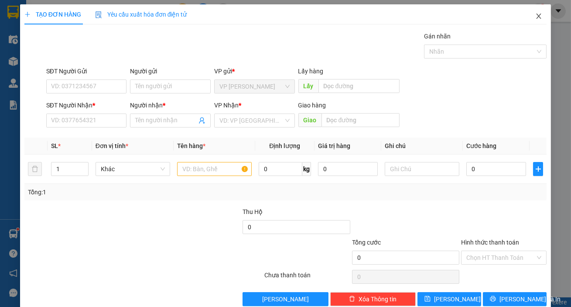
click at [535, 13] on icon "close" at bounding box center [538, 16] width 7 height 7
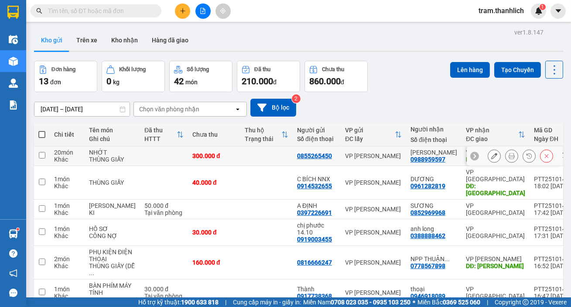
click at [266, 146] on td at bounding box center [266, 156] width 52 height 20
checkbox input "true"
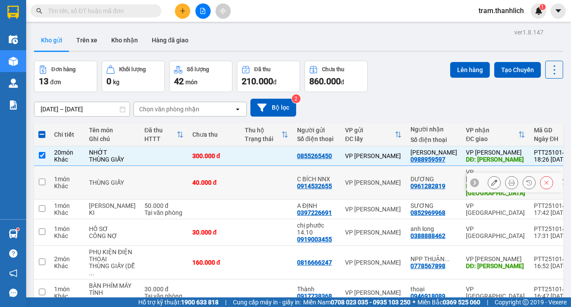
click at [240, 166] on td at bounding box center [266, 183] width 52 height 34
checkbox input "true"
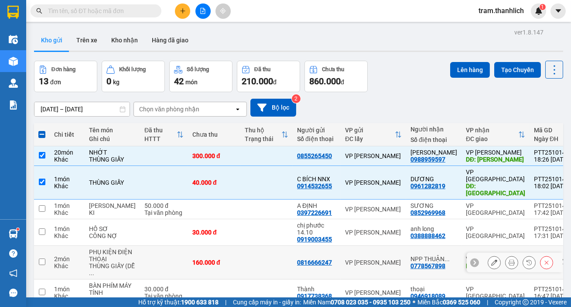
click at [260, 246] on td at bounding box center [266, 263] width 52 height 34
checkbox input "true"
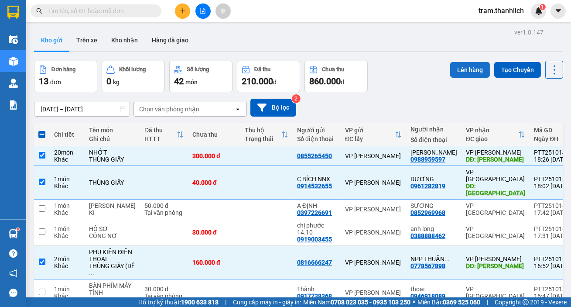
click at [463, 62] on button "Lên hàng" at bounding box center [470, 70] width 40 height 16
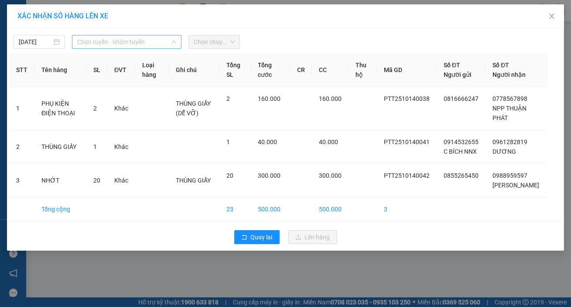
click at [111, 43] on span "Chọn tuyến - nhóm tuyến" at bounding box center [126, 41] width 99 height 13
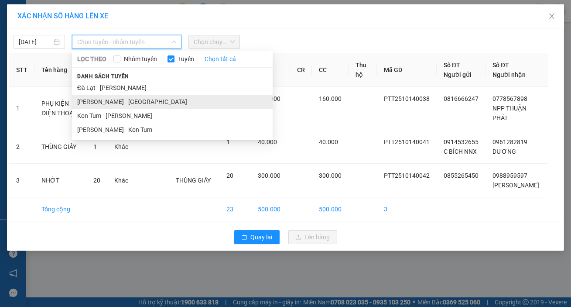
click at [123, 100] on li "[PERSON_NAME] - [GEOGRAPHIC_DATA]" at bounding box center [172, 102] width 201 height 14
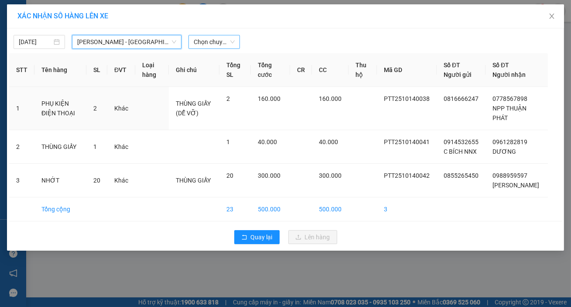
click at [214, 43] on span "Chọn chuyến" at bounding box center [214, 41] width 41 height 13
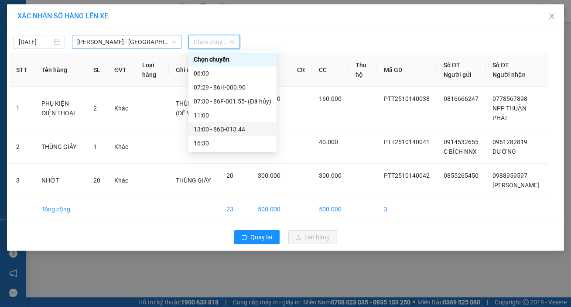
click at [103, 44] on span "[PERSON_NAME] - [GEOGRAPHIC_DATA]" at bounding box center [126, 41] width 99 height 13
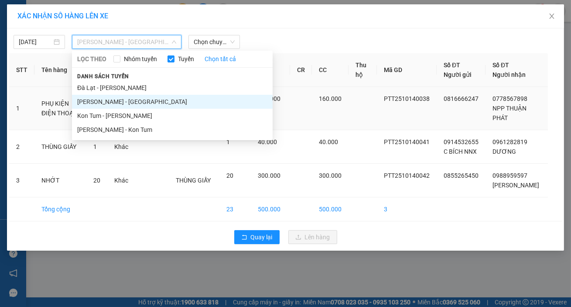
drag, startPoint x: 125, startPoint y: 131, endPoint x: 142, endPoint y: 125, distance: 18.1
click at [125, 131] on li "[PERSON_NAME] - Kon Tum" at bounding box center [172, 130] width 201 height 14
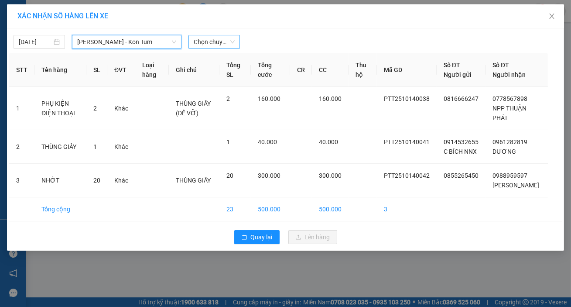
click at [213, 42] on span "Chọn chuyến" at bounding box center [214, 41] width 41 height 13
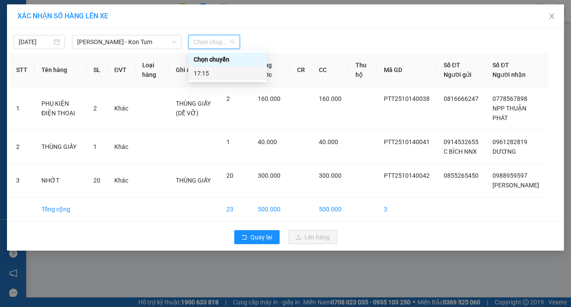
click at [212, 75] on div "17:15" at bounding box center [228, 73] width 68 height 10
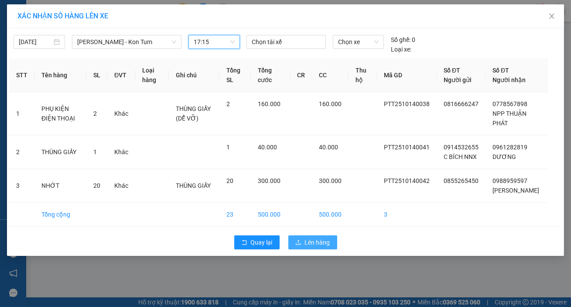
click at [322, 247] on span "Lên hàng" at bounding box center [317, 242] width 25 height 10
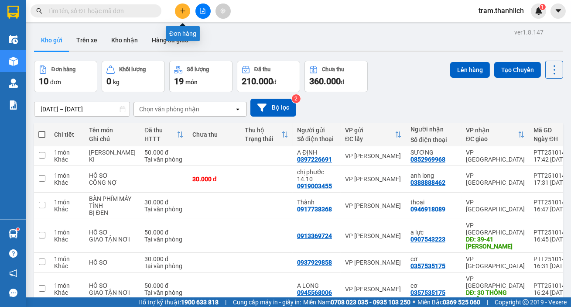
click at [181, 12] on icon "plus" at bounding box center [183, 11] width 6 height 6
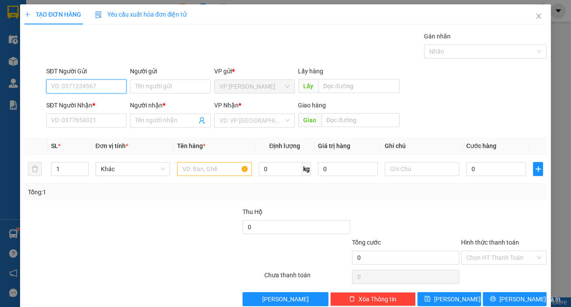
click at [85, 89] on input "SĐT Người Gửi" at bounding box center [86, 86] width 81 height 14
type input "0363535896"
click at [95, 121] on input "SĐT Người Nhận *" at bounding box center [86, 120] width 81 height 14
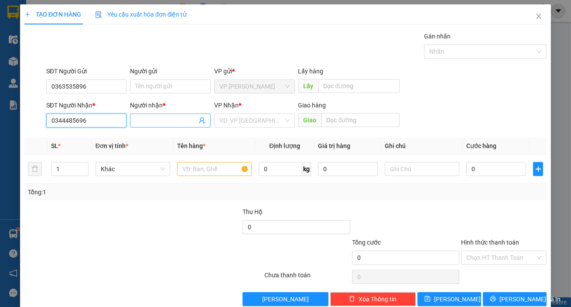
type input "0344485696"
click at [133, 123] on span at bounding box center [170, 120] width 81 height 14
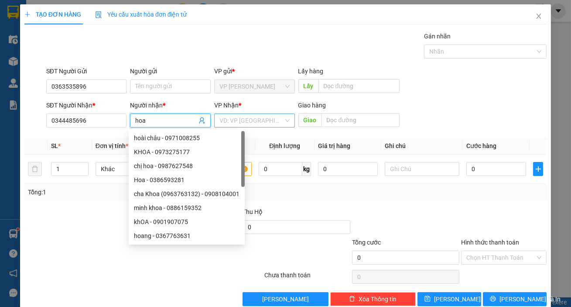
click at [268, 118] on input "search" at bounding box center [251, 120] width 64 height 13
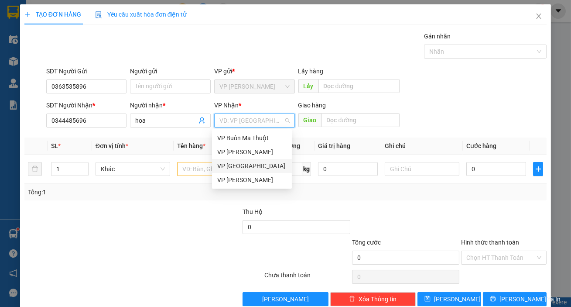
click at [260, 161] on div "VP [GEOGRAPHIC_DATA]" at bounding box center [251, 166] width 69 height 10
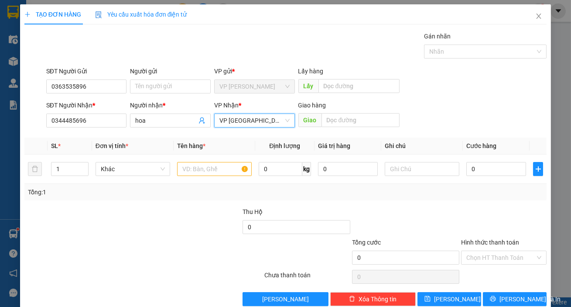
click at [437, 115] on div "SĐT Người Nhận * 0344485696 Người nhận * hoa VP Nhận * VP Đà Lạt VP Đà Lạt Giao…" at bounding box center [296, 115] width 504 height 31
click at [219, 162] on input "text" at bounding box center [214, 169] width 75 height 14
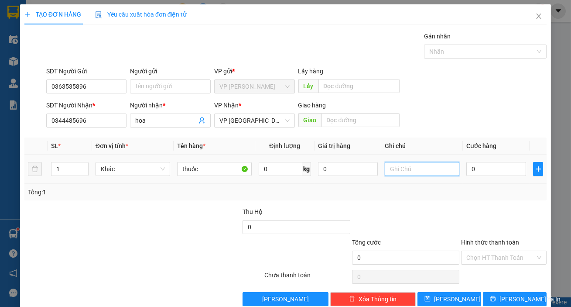
click at [439, 171] on input "text" at bounding box center [422, 169] width 75 height 14
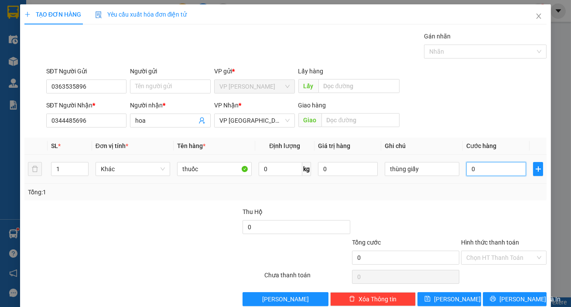
click at [501, 166] on input "0" at bounding box center [496, 169] width 60 height 14
click at [515, 251] on input "Hình thức thanh toán" at bounding box center [500, 257] width 69 height 13
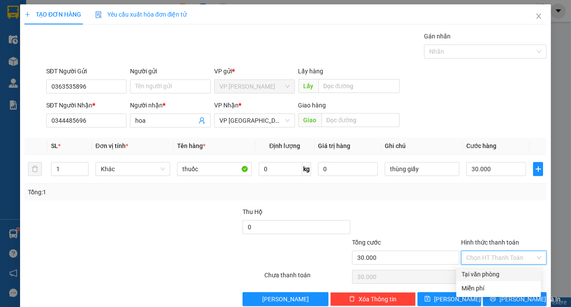
click at [510, 269] on div "Tại văn phòng" at bounding box center [498, 274] width 74 height 10
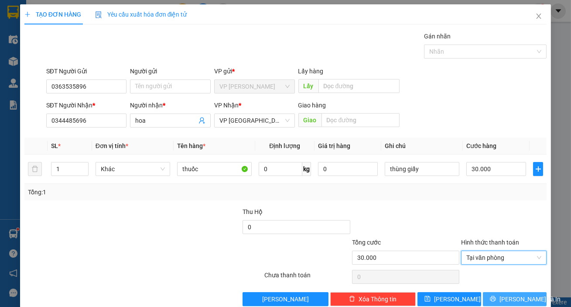
click at [510, 294] on span "[PERSON_NAME] và In" at bounding box center [529, 299] width 61 height 10
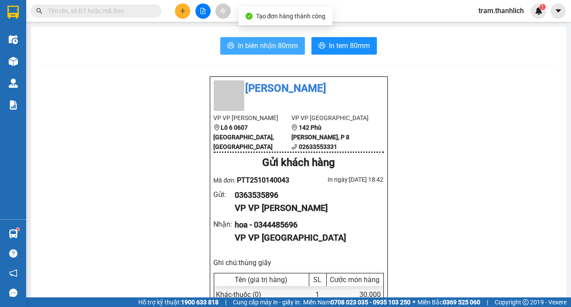
click at [266, 51] on button "In biên nhận 80mm" at bounding box center [262, 45] width 85 height 17
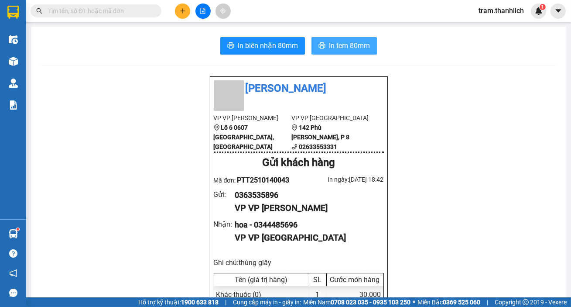
click at [342, 48] on span "In tem 80mm" at bounding box center [349, 45] width 41 height 11
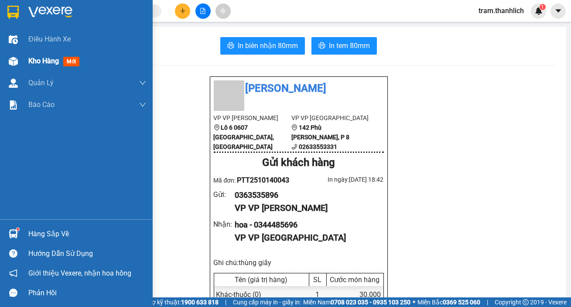
click at [19, 57] on div at bounding box center [13, 61] width 15 height 15
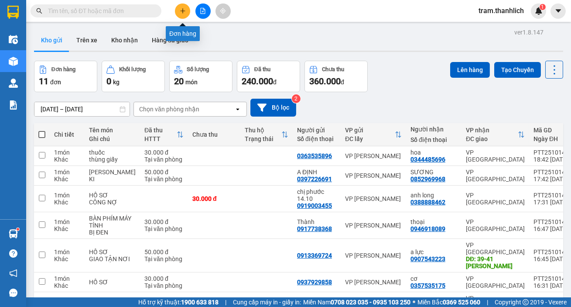
click at [183, 10] on icon "plus" at bounding box center [183, 11] width 6 height 6
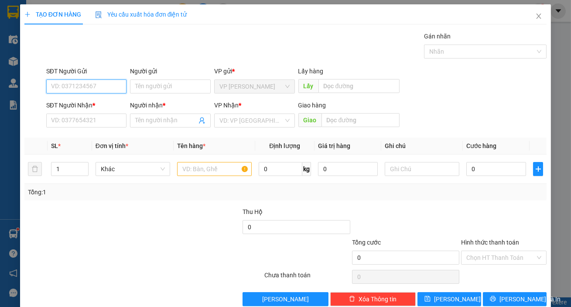
click at [60, 81] on input "SĐT Người Gửi" at bounding box center [86, 86] width 81 height 14
click at [85, 104] on div "0914679359" at bounding box center [85, 104] width 69 height 10
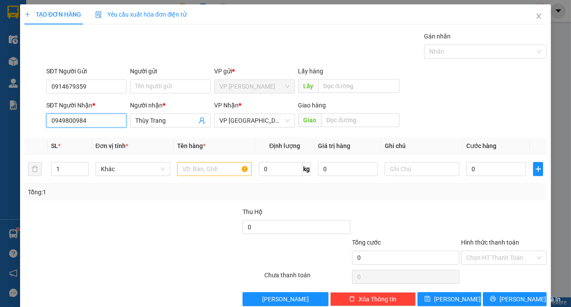
click at [109, 121] on input "0949800984" at bounding box center [86, 120] width 81 height 14
click at [170, 124] on input "Thùy Trang" at bounding box center [165, 121] width 61 height 10
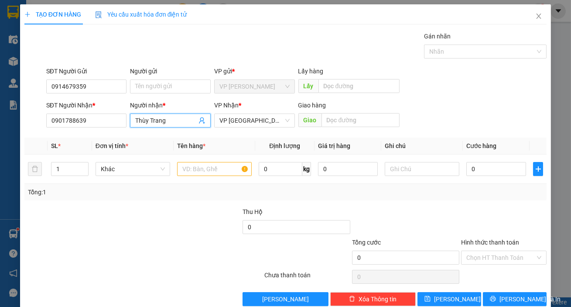
click at [170, 124] on input "Thùy Trang" at bounding box center [165, 121] width 61 height 10
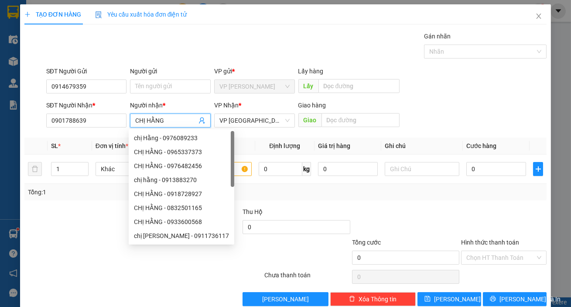
click at [436, 92] on div "SĐT Người Gửi 0914679359 Người gửi Tên người gửi VP gửi * VP [PERSON_NAME] Lấy …" at bounding box center [296, 81] width 504 height 31
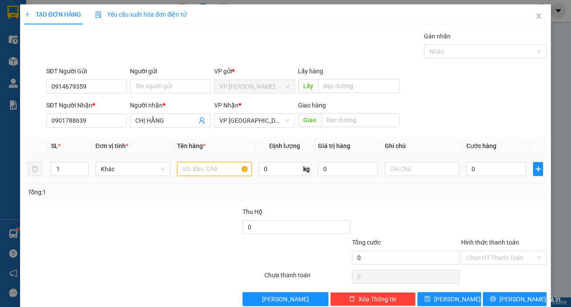
click at [222, 174] on input "text" at bounding box center [214, 169] width 75 height 14
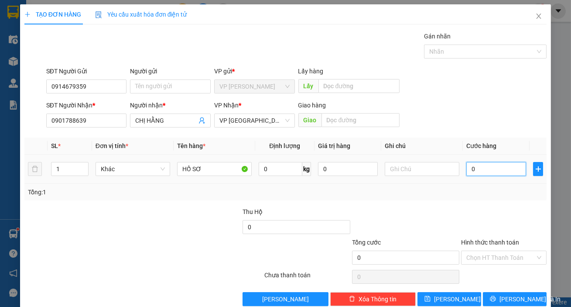
click at [488, 165] on input "0" at bounding box center [496, 169] width 60 height 14
click at [510, 258] on input "Hình thức thanh toán" at bounding box center [500, 257] width 69 height 13
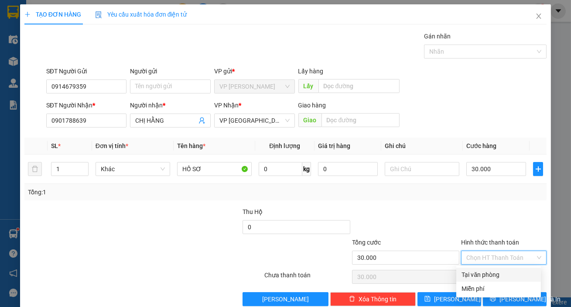
click at [506, 270] on div "Tại văn phòng" at bounding box center [498, 275] width 74 height 10
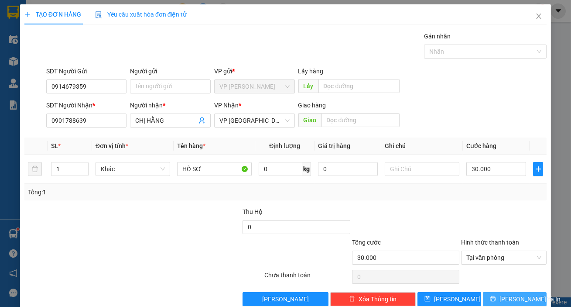
click at [516, 296] on span "[PERSON_NAME] và In" at bounding box center [529, 299] width 61 height 10
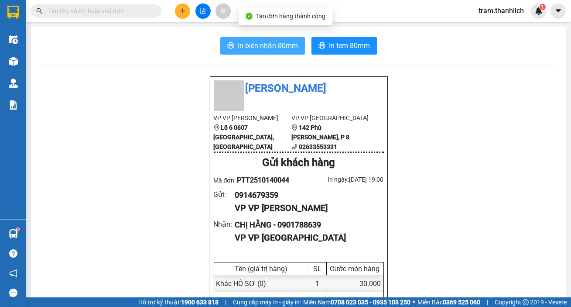
click at [241, 44] on span "In biên nhận 80mm" at bounding box center [268, 45] width 60 height 11
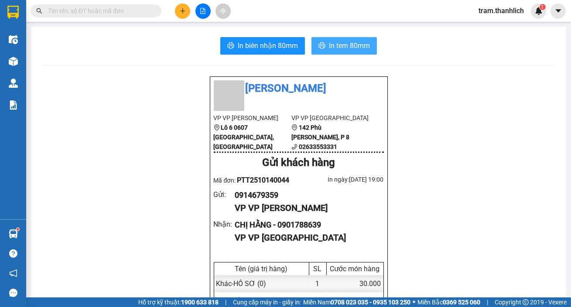
click at [349, 41] on span "In tem 80mm" at bounding box center [349, 45] width 41 height 11
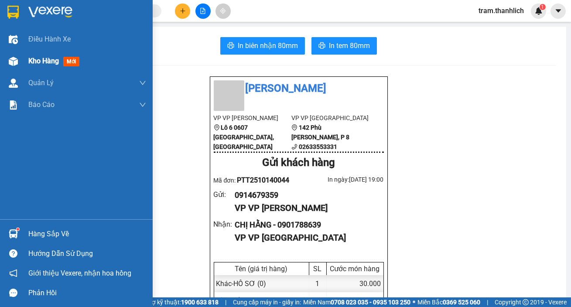
click at [17, 61] on img at bounding box center [13, 61] width 9 height 9
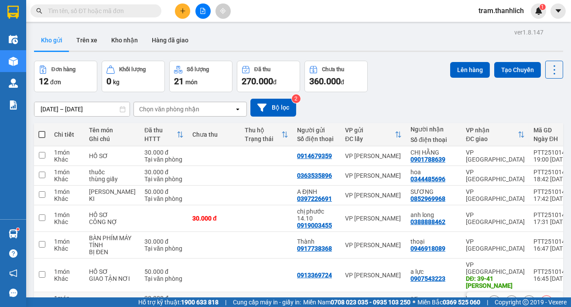
click at [242, 292] on td at bounding box center [266, 302] width 52 height 20
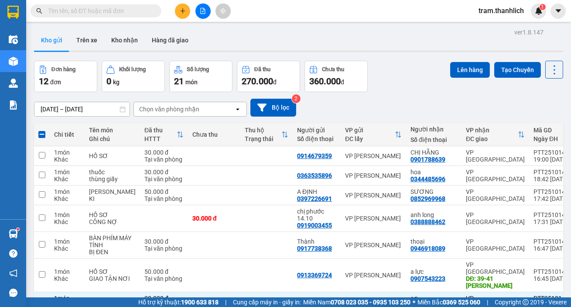
click at [467, 71] on button "Lên hàng" at bounding box center [470, 70] width 40 height 16
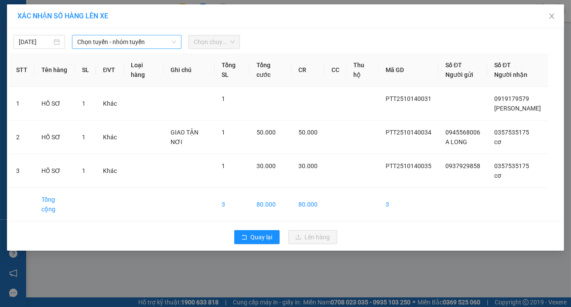
click at [122, 43] on span "Chọn tuyến - nhóm tuyến" at bounding box center [126, 41] width 99 height 13
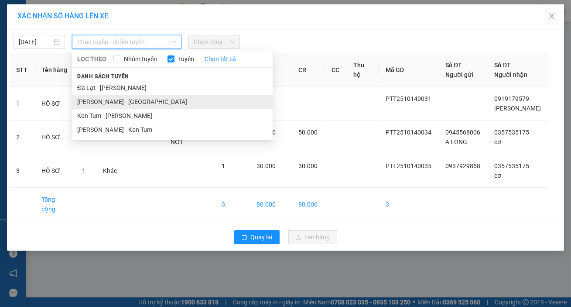
click at [128, 106] on li "[PERSON_NAME] - [GEOGRAPHIC_DATA]" at bounding box center [172, 102] width 201 height 14
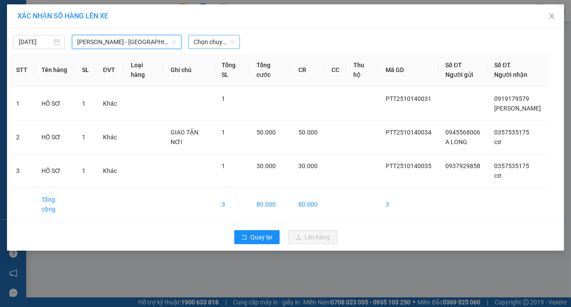
click at [225, 44] on span "Chọn chuyến" at bounding box center [214, 41] width 41 height 13
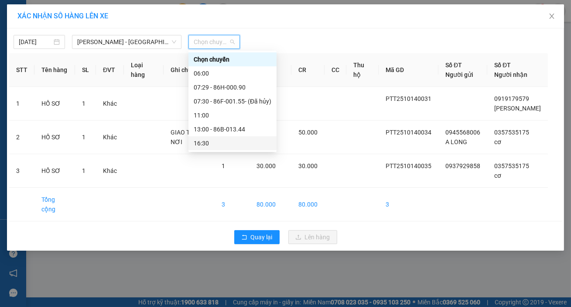
click at [230, 143] on div "16:30" at bounding box center [233, 143] width 78 height 10
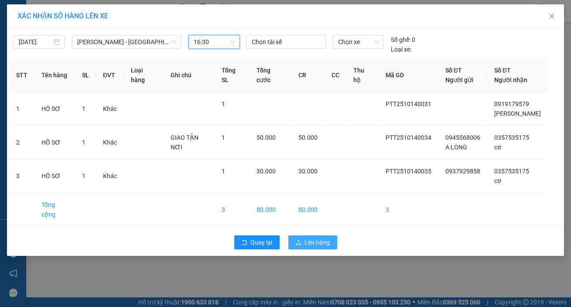
click at [313, 237] on span "Lên hàng" at bounding box center [317, 242] width 25 height 10
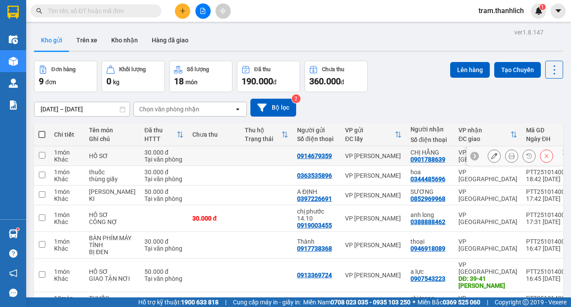
click at [240, 146] on td at bounding box center [266, 156] width 52 height 20
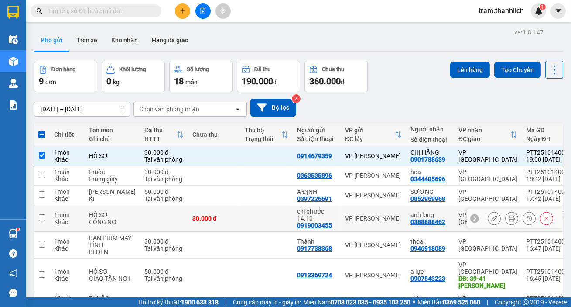
click at [240, 205] on td at bounding box center [266, 218] width 52 height 27
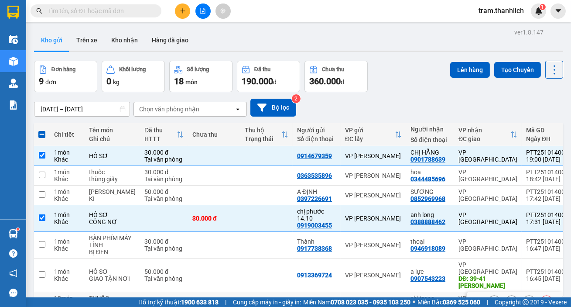
click at [240, 292] on td at bounding box center [266, 302] width 52 height 20
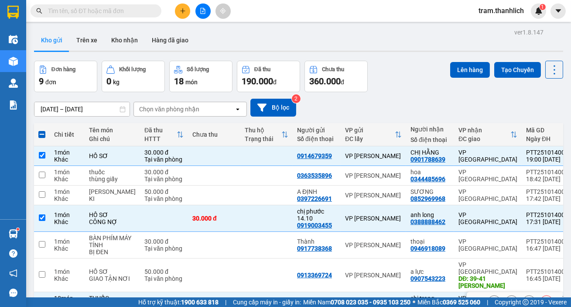
click at [240, 292] on td at bounding box center [266, 302] width 52 height 20
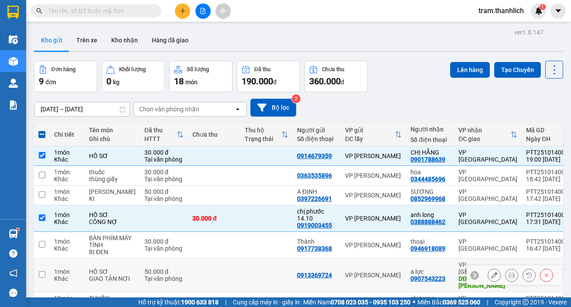
click at [271, 258] on td at bounding box center [266, 275] width 52 height 34
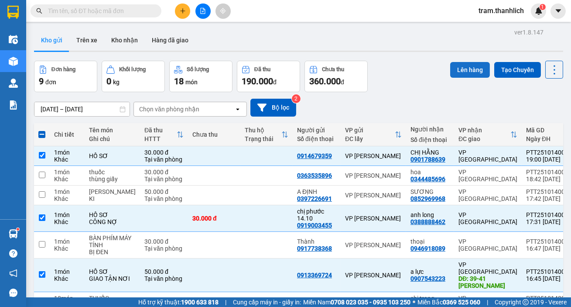
click at [455, 68] on button "Lên hàng" at bounding box center [470, 70] width 40 height 16
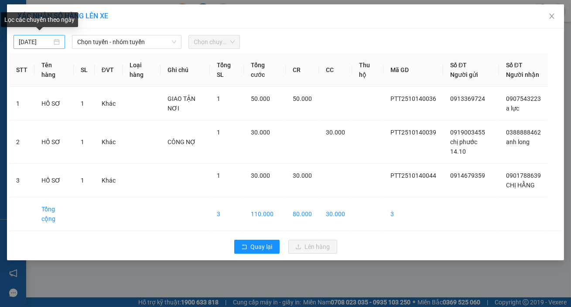
click at [44, 43] on input "[DATE]" at bounding box center [35, 42] width 33 height 10
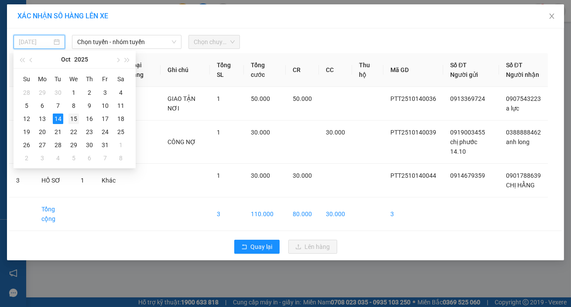
drag, startPoint x: 75, startPoint y: 120, endPoint x: 78, endPoint y: 115, distance: 5.9
click at [75, 120] on div "15" at bounding box center [73, 118] width 10 height 10
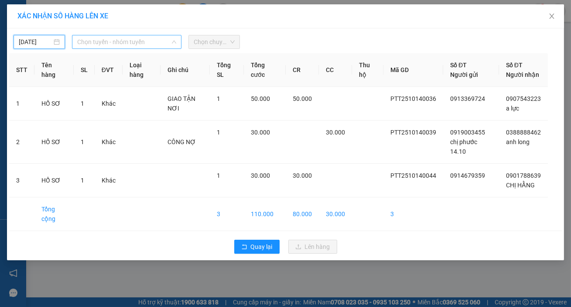
click at [153, 46] on span "Chọn tuyến - nhóm tuyến" at bounding box center [126, 41] width 99 height 13
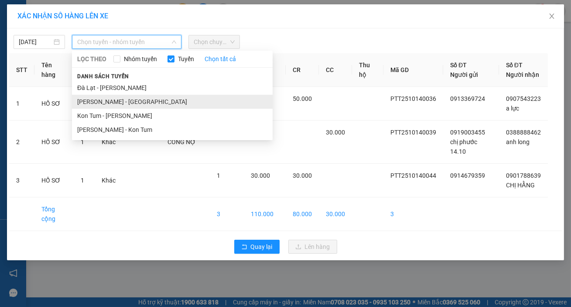
click at [136, 104] on li "[PERSON_NAME] - [GEOGRAPHIC_DATA]" at bounding box center [172, 102] width 201 height 14
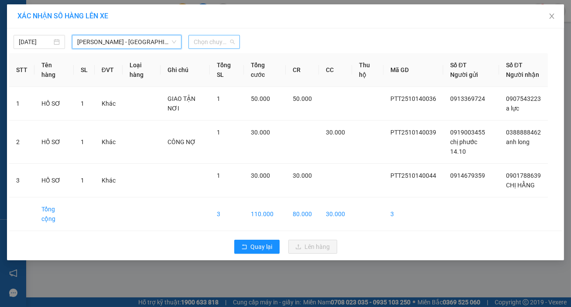
click at [220, 43] on span "Chọn chuyến" at bounding box center [214, 41] width 41 height 13
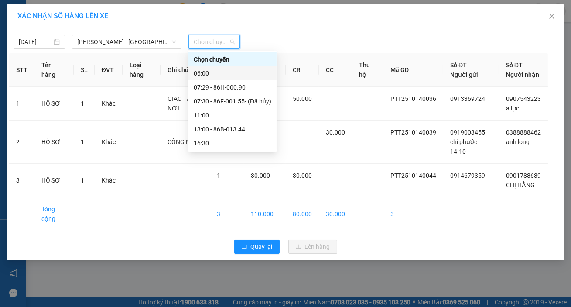
click at [234, 72] on div "06:00" at bounding box center [233, 73] width 78 height 10
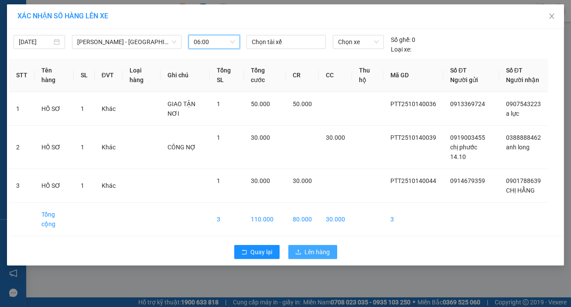
click at [324, 256] on span "Lên hàng" at bounding box center [317, 252] width 25 height 10
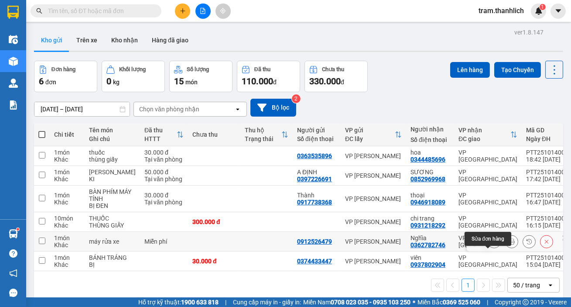
click at [509, 238] on icon at bounding box center [512, 241] width 6 height 6
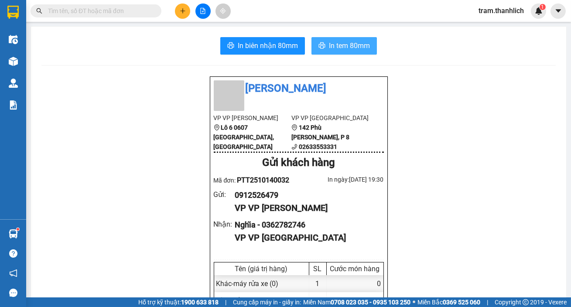
click at [345, 50] on span "In tem 80mm" at bounding box center [349, 45] width 41 height 11
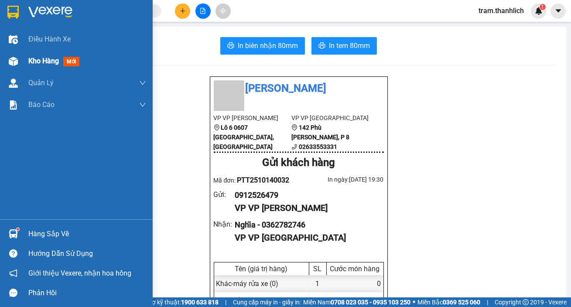
click at [38, 63] on span "Kho hàng" at bounding box center [43, 61] width 31 height 8
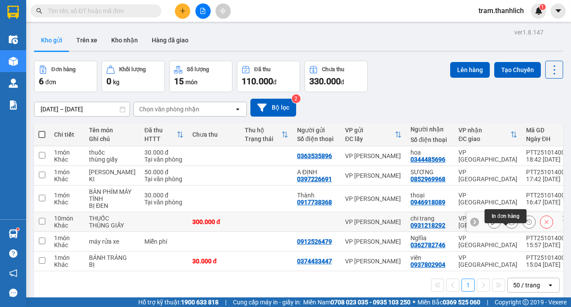
click at [509, 219] on icon at bounding box center [512, 222] width 6 height 6
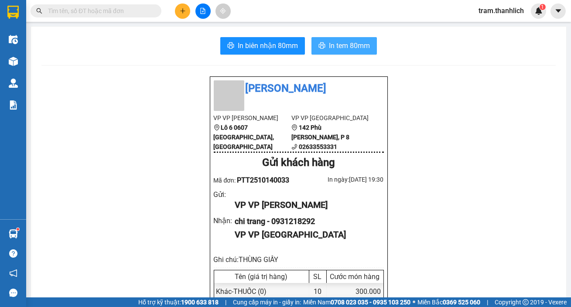
click at [335, 47] on span "In tem 80mm" at bounding box center [349, 45] width 41 height 11
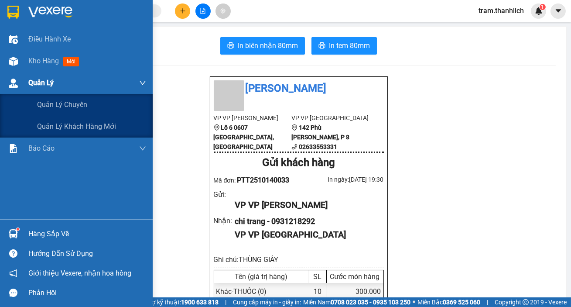
click at [42, 72] on div "Quản Lý" at bounding box center [87, 83] width 118 height 22
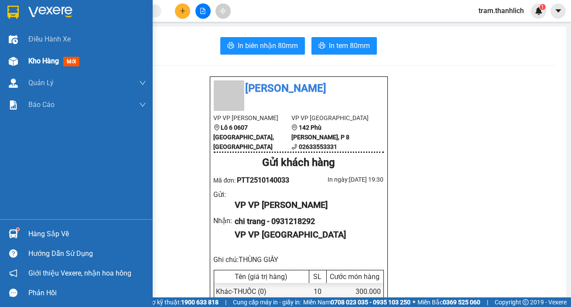
click at [20, 65] on div at bounding box center [13, 61] width 15 height 15
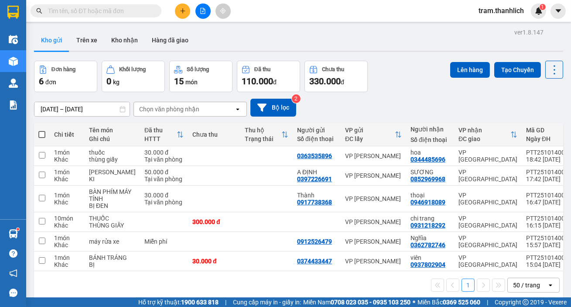
click at [183, 14] on button at bounding box center [182, 10] width 15 height 15
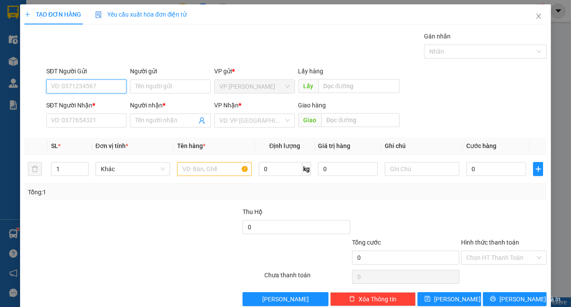
click at [85, 84] on input "SĐT Người Gửi" at bounding box center [86, 86] width 81 height 14
click at [87, 106] on div "0395000008" at bounding box center [85, 104] width 69 height 10
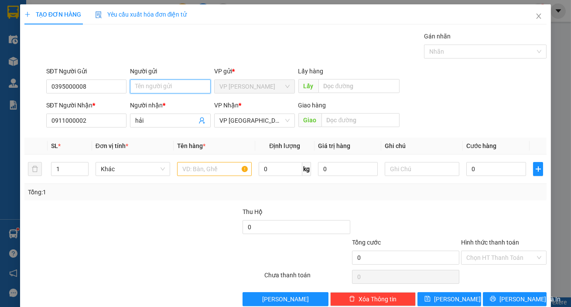
click at [158, 90] on input "Người gửi" at bounding box center [170, 86] width 81 height 14
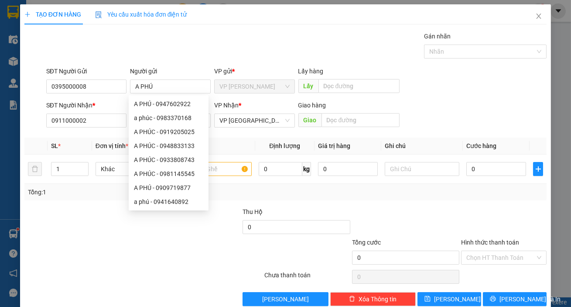
click at [464, 110] on div "SĐT Người Nhận * 0911000002 Người nhận * hải VP Nhận * VP Đà Lạt Giao hàng Giao" at bounding box center [296, 115] width 504 height 31
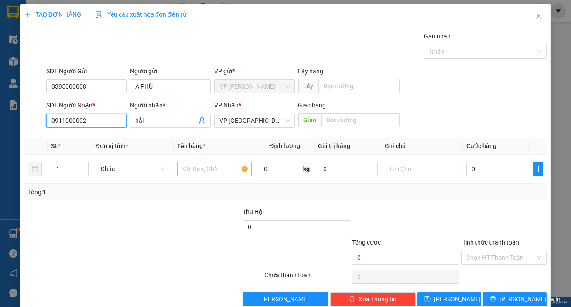
click at [100, 122] on input "0911000002" at bounding box center [86, 120] width 81 height 14
click at [101, 122] on input "0911000002" at bounding box center [86, 120] width 81 height 14
click at [58, 118] on input "098859" at bounding box center [86, 120] width 81 height 14
click at [85, 120] on input "0908859" at bounding box center [86, 120] width 81 height 14
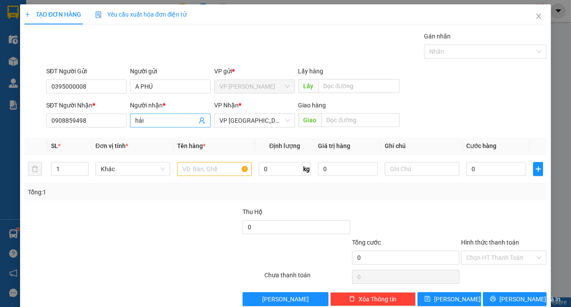
click at [155, 120] on input "hải" at bounding box center [165, 121] width 61 height 10
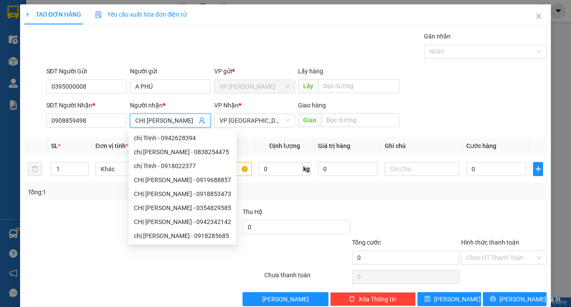
click at [470, 107] on div "SĐT Người Nhận * 0908859498 Người nhận * CHỊ TRINH VP Nhận * VP [PERSON_NAME] h…" at bounding box center [296, 115] width 504 height 31
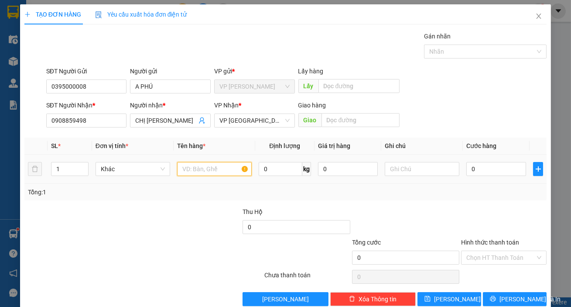
click at [205, 171] on input "text" at bounding box center [214, 169] width 75 height 14
click at [82, 164] on span "up" at bounding box center [83, 166] width 5 height 5
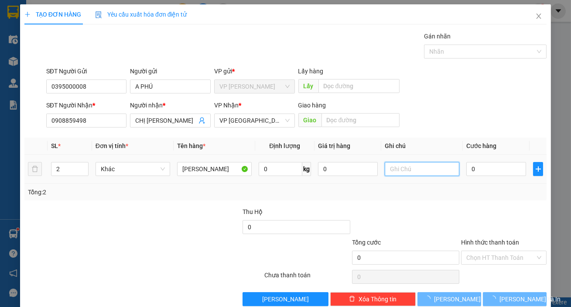
click at [394, 168] on input "text" at bounding box center [422, 169] width 75 height 14
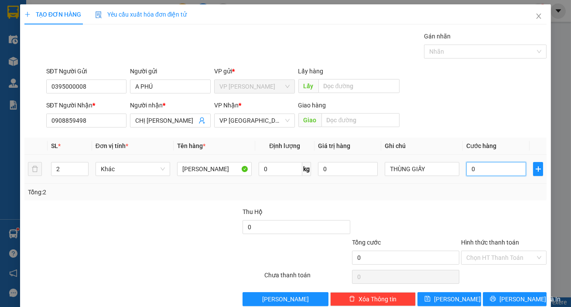
click at [483, 170] on input "0" at bounding box center [496, 169] width 60 height 14
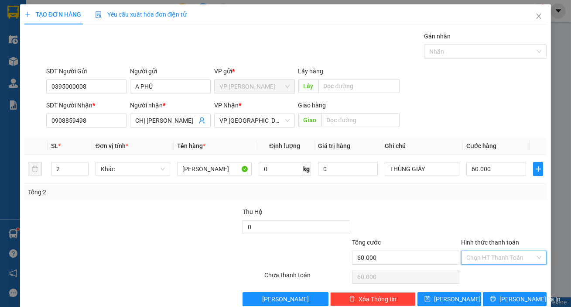
click at [496, 251] on input "Hình thức thanh toán" at bounding box center [500, 257] width 69 height 13
click at [497, 269] on div "Tại văn phòng" at bounding box center [498, 274] width 74 height 10
click at [506, 294] on span "[PERSON_NAME] và In" at bounding box center [529, 299] width 61 height 10
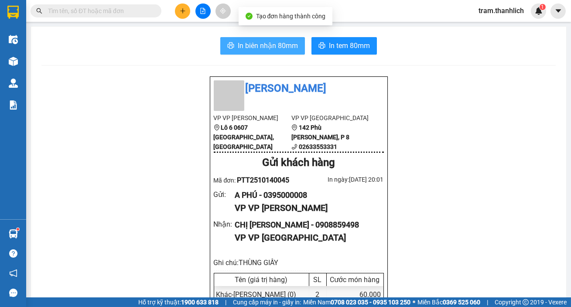
click at [227, 47] on icon "printer" at bounding box center [230, 45] width 7 height 7
click at [370, 50] on button "In tem 80mm" at bounding box center [343, 45] width 65 height 17
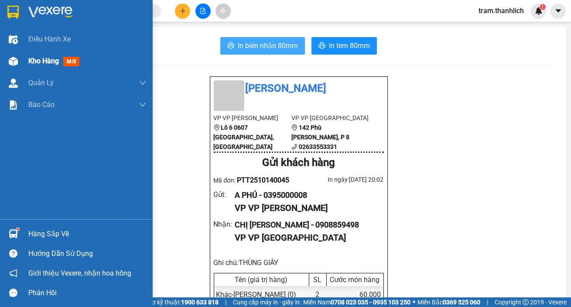
click at [51, 57] on span "Kho hàng" at bounding box center [43, 61] width 31 height 8
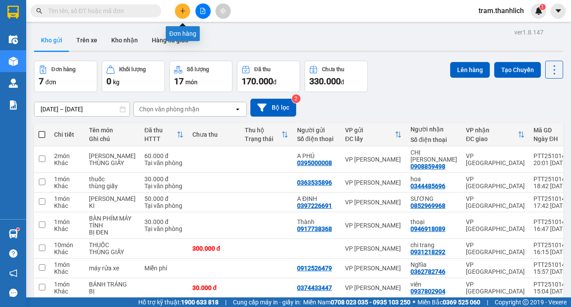
click at [183, 14] on icon "plus" at bounding box center [183, 11] width 6 height 6
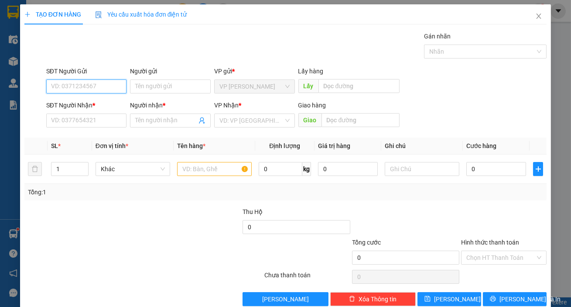
click at [101, 80] on input "SĐT Người Gửi" at bounding box center [86, 86] width 81 height 14
click at [91, 102] on div "0337037521" at bounding box center [85, 104] width 69 height 10
click at [183, 167] on input "text" at bounding box center [214, 169] width 75 height 14
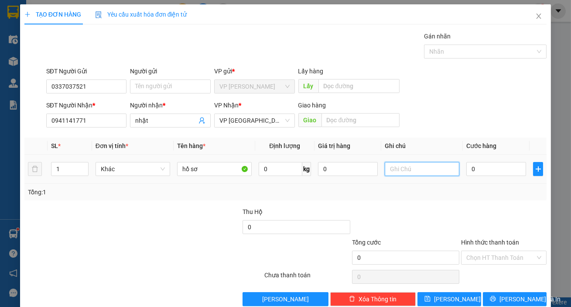
click at [422, 170] on input "text" at bounding box center [422, 169] width 75 height 14
click at [477, 167] on input "0" at bounding box center [496, 169] width 60 height 14
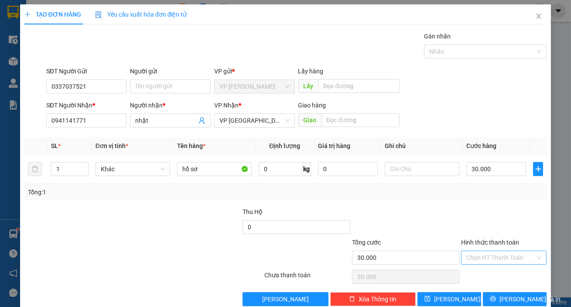
click at [498, 251] on input "Hình thức thanh toán" at bounding box center [500, 257] width 69 height 13
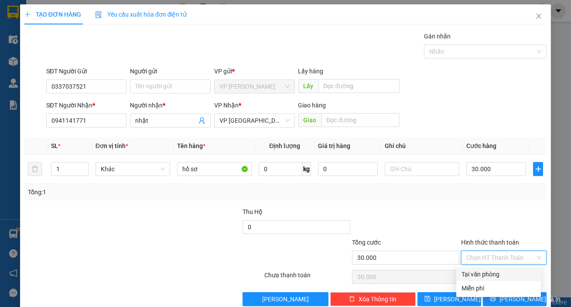
click at [498, 269] on div "Tại văn phòng" at bounding box center [498, 274] width 74 height 10
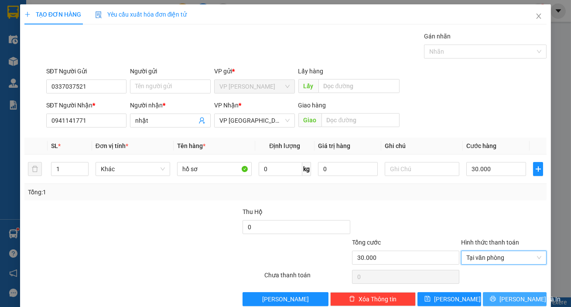
click at [504, 294] on span "[PERSON_NAME] và In" at bounding box center [529, 299] width 61 height 10
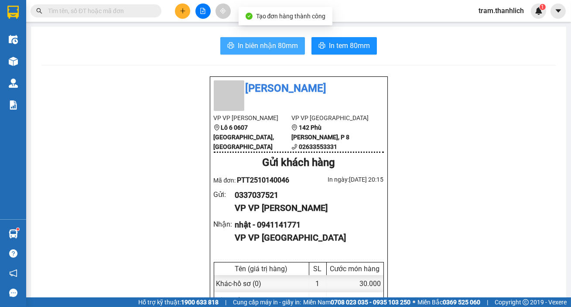
click at [263, 52] on button "In biên nhận 80mm" at bounding box center [262, 45] width 85 height 17
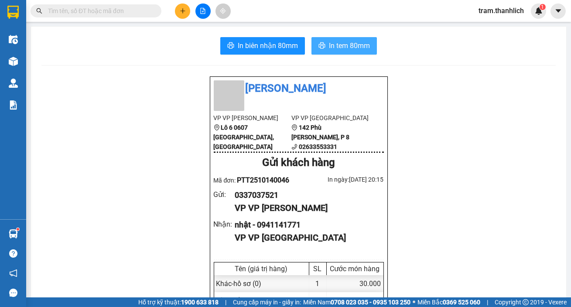
click at [336, 39] on button "In tem 80mm" at bounding box center [343, 45] width 65 height 17
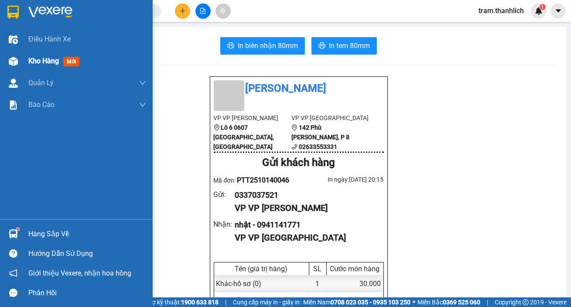
click at [13, 68] on div at bounding box center [13, 61] width 15 height 15
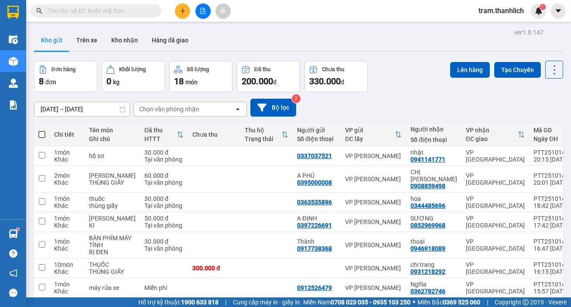
click at [106, 14] on input "text" at bounding box center [99, 11] width 103 height 10
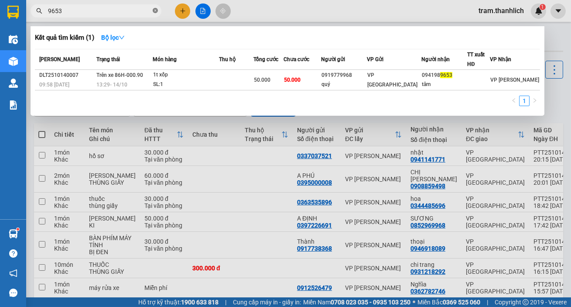
click at [155, 10] on icon "close-circle" at bounding box center [155, 10] width 5 height 5
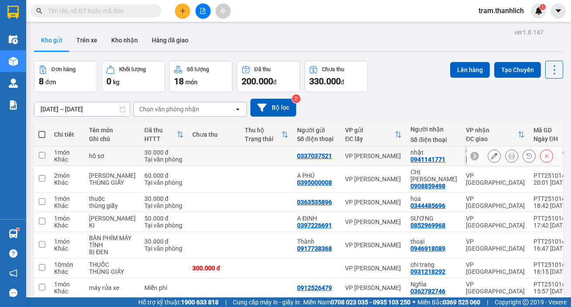
click at [40, 152] on input "checkbox" at bounding box center [42, 155] width 7 height 7
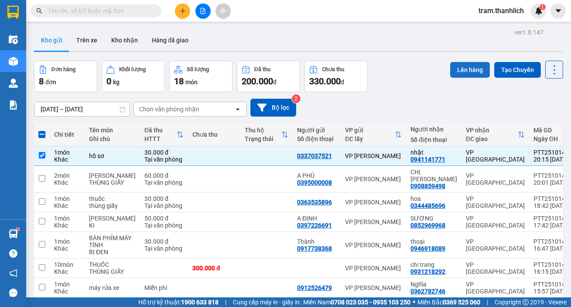
click at [454, 75] on button "Lên hàng" at bounding box center [470, 70] width 40 height 16
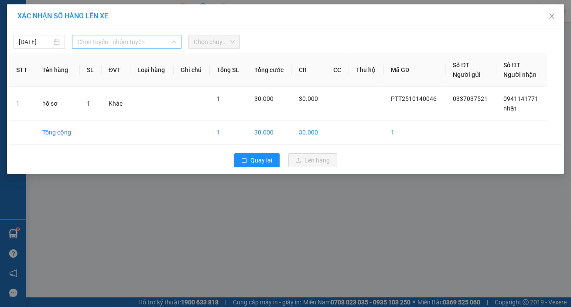
click at [119, 44] on span "Chọn tuyến - nhóm tuyến" at bounding box center [126, 41] width 99 height 13
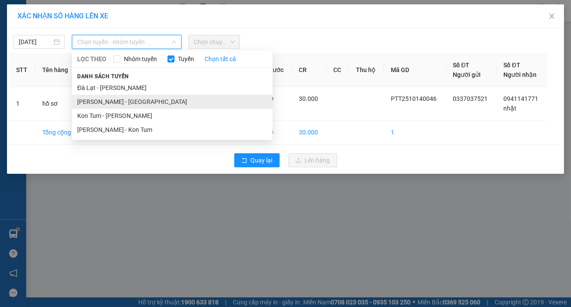
click at [129, 101] on li "[PERSON_NAME] - [GEOGRAPHIC_DATA]" at bounding box center [172, 102] width 201 height 14
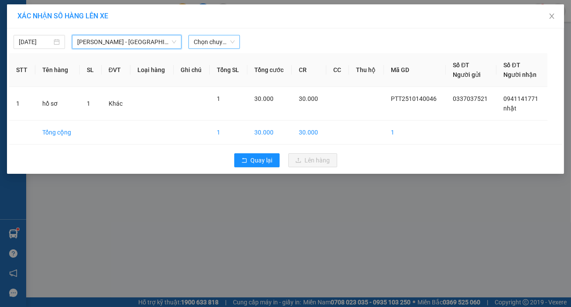
click at [215, 41] on span "Chọn chuyến" at bounding box center [214, 41] width 41 height 13
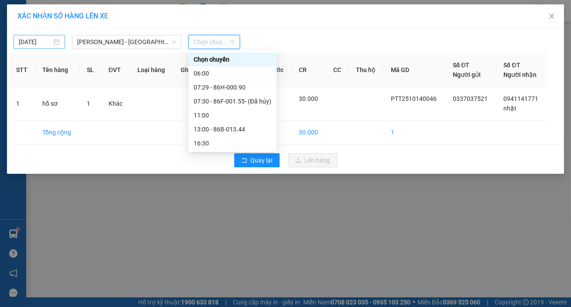
click at [32, 44] on body "Kết quả tìm kiếm ( 1 ) Bộ lọc Mã ĐH Trạng thái Món hàng Thu hộ Tổng cước Chưa c…" at bounding box center [285, 153] width 571 height 307
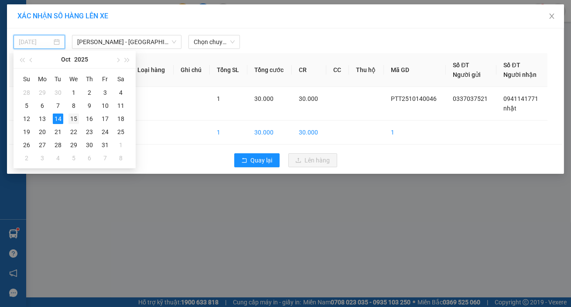
click at [71, 121] on div "15" at bounding box center [73, 118] width 10 height 10
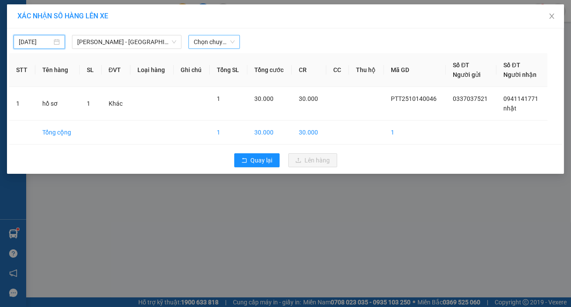
click at [215, 40] on span "Chọn chuyến" at bounding box center [214, 41] width 41 height 13
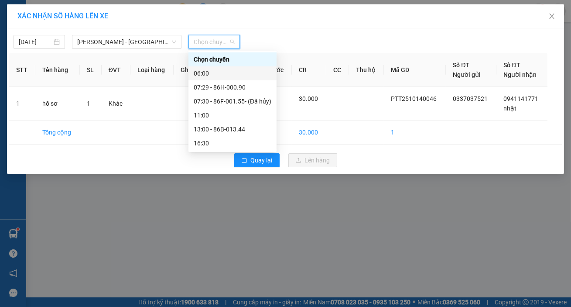
click at [221, 78] on div "06:00" at bounding box center [232, 73] width 88 height 14
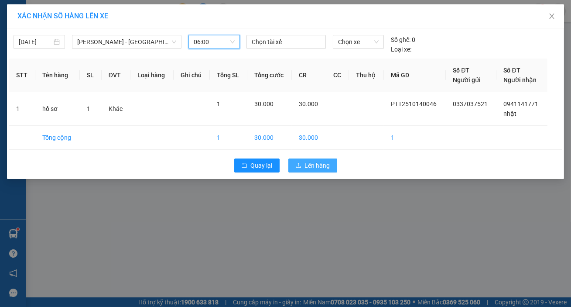
click at [321, 162] on span "Lên hàng" at bounding box center [317, 165] width 25 height 10
